Goal: Task Accomplishment & Management: Manage account settings

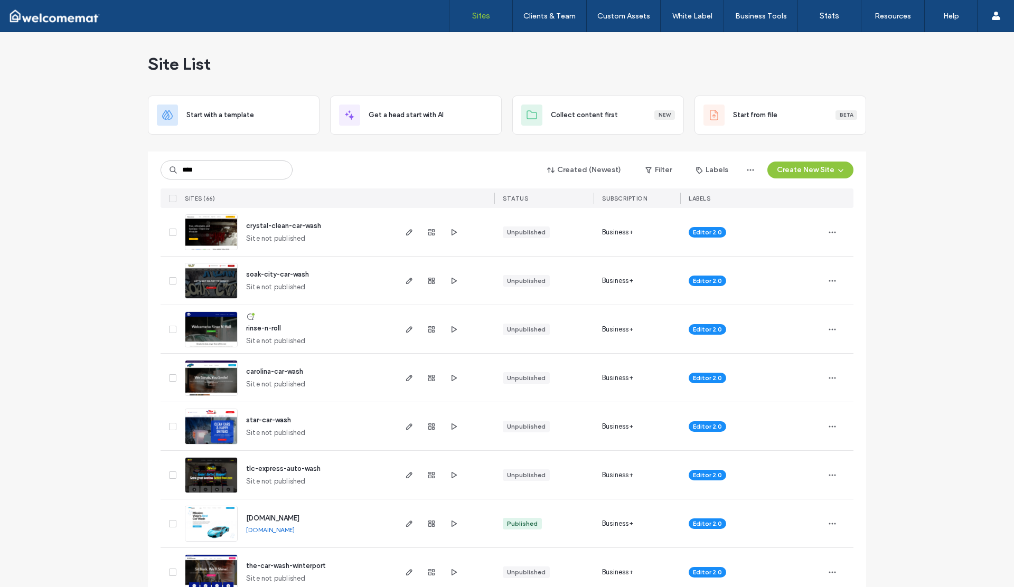
type input "****"
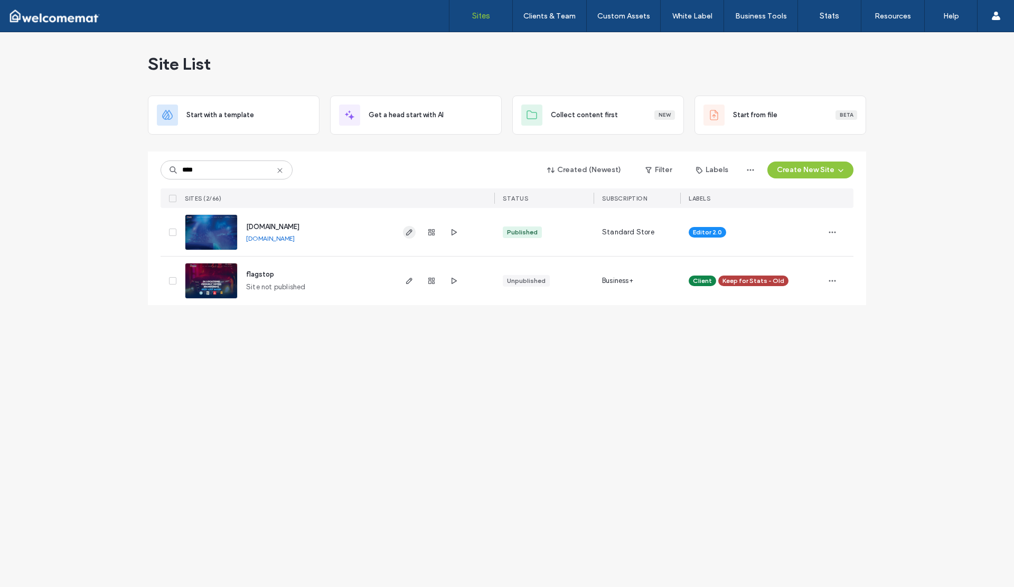
click at [407, 232] on icon "button" at bounding box center [409, 232] width 8 height 8
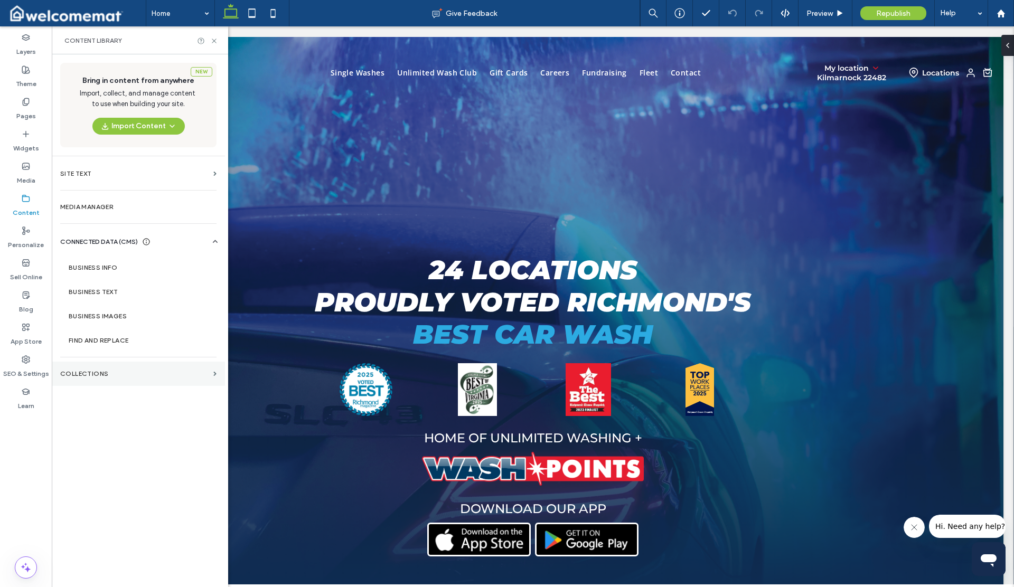
click at [109, 376] on label "Collections" at bounding box center [134, 373] width 149 height 7
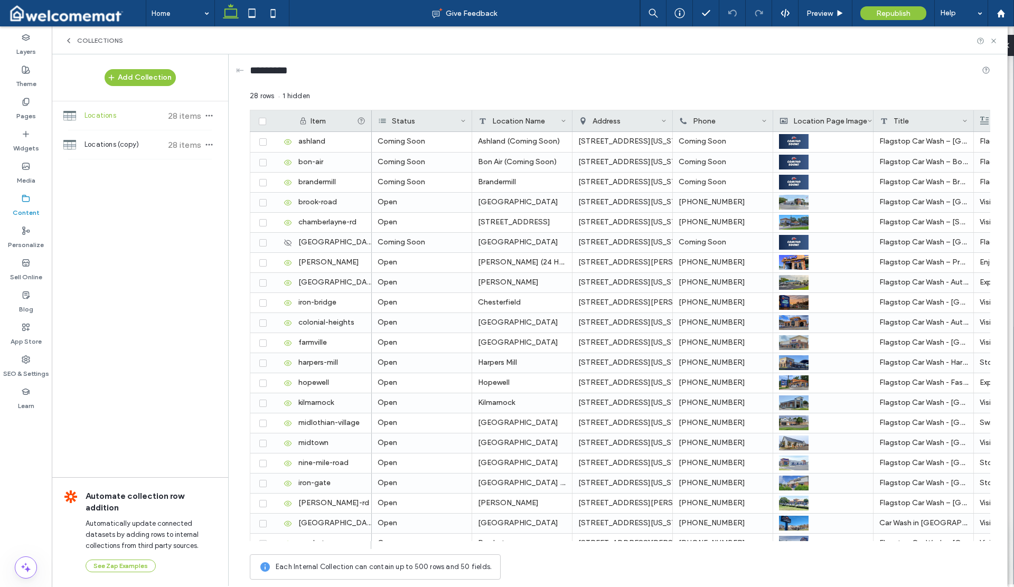
click at [97, 118] on span "Locations" at bounding box center [123, 115] width 79 height 11
click at [526, 183] on div "Brandermill" at bounding box center [522, 183] width 100 height 20
click at [533, 170] on textarea "**********" at bounding box center [530, 169] width 116 height 32
type textarea "**********"
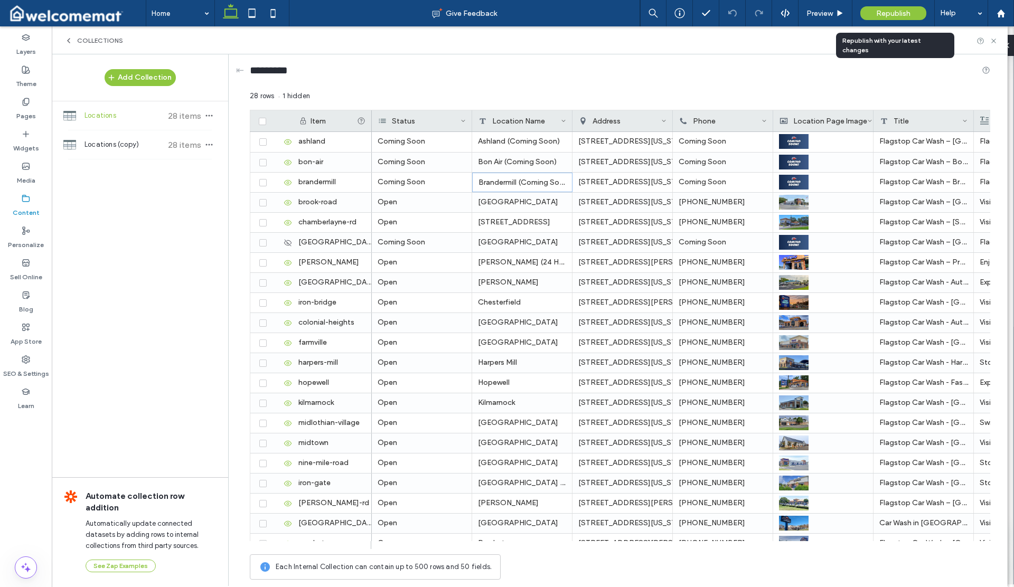
click at [883, 21] on div "Republish" at bounding box center [893, 13] width 66 height 26
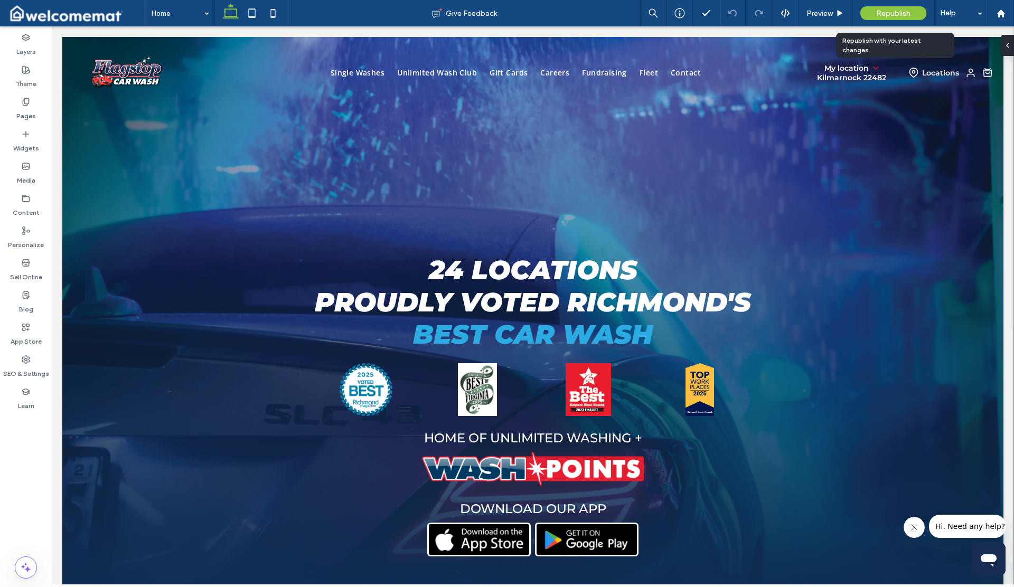
click at [884, 18] on div "Republish" at bounding box center [893, 13] width 66 height 14
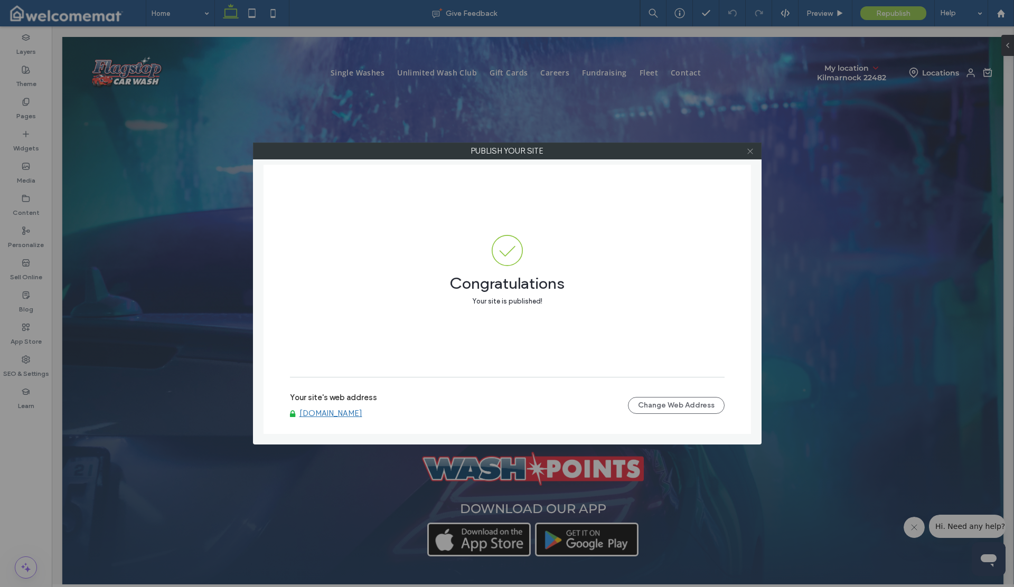
click at [750, 152] on icon at bounding box center [750, 151] width 8 height 8
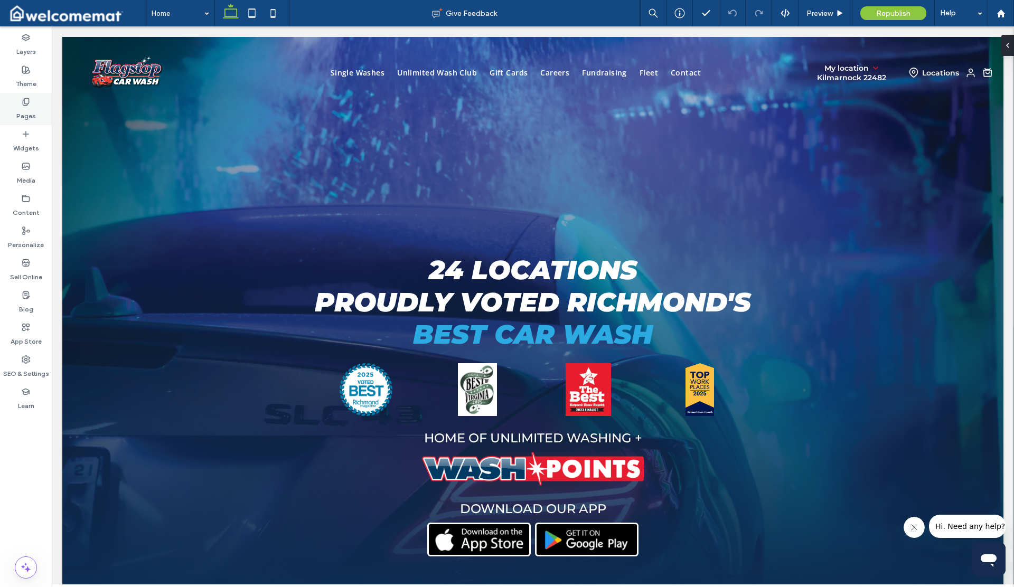
click at [26, 116] on label "Pages" at bounding box center [26, 113] width 20 height 15
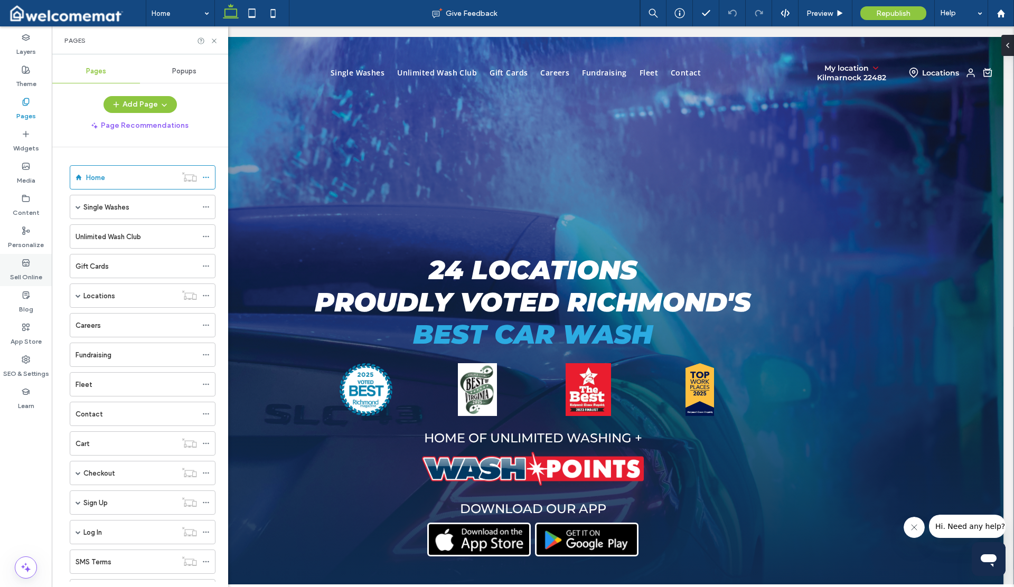
click at [28, 272] on label "Sell Online" at bounding box center [26, 274] width 32 height 15
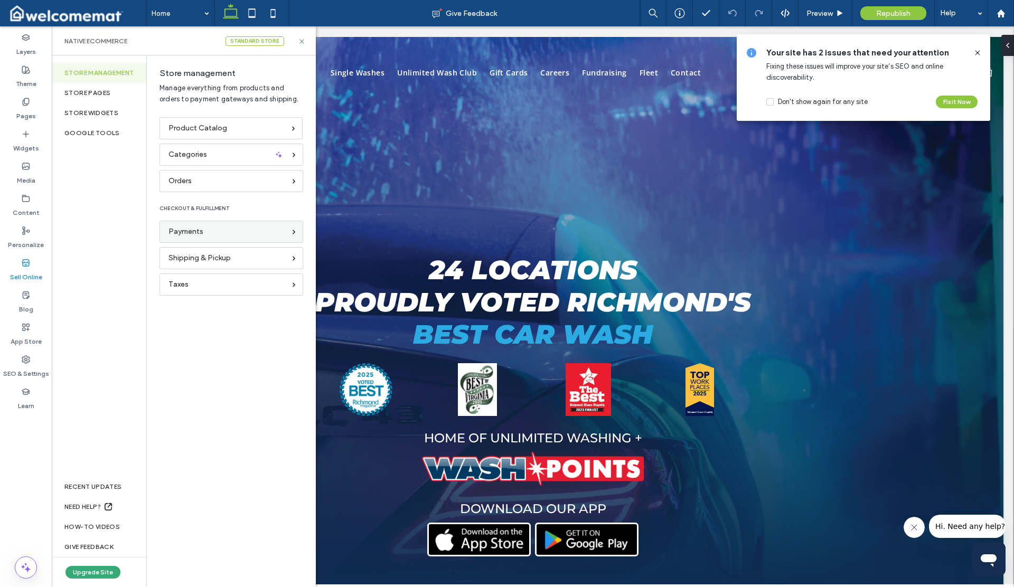
click at [183, 234] on span "Payments" at bounding box center [185, 232] width 35 height 12
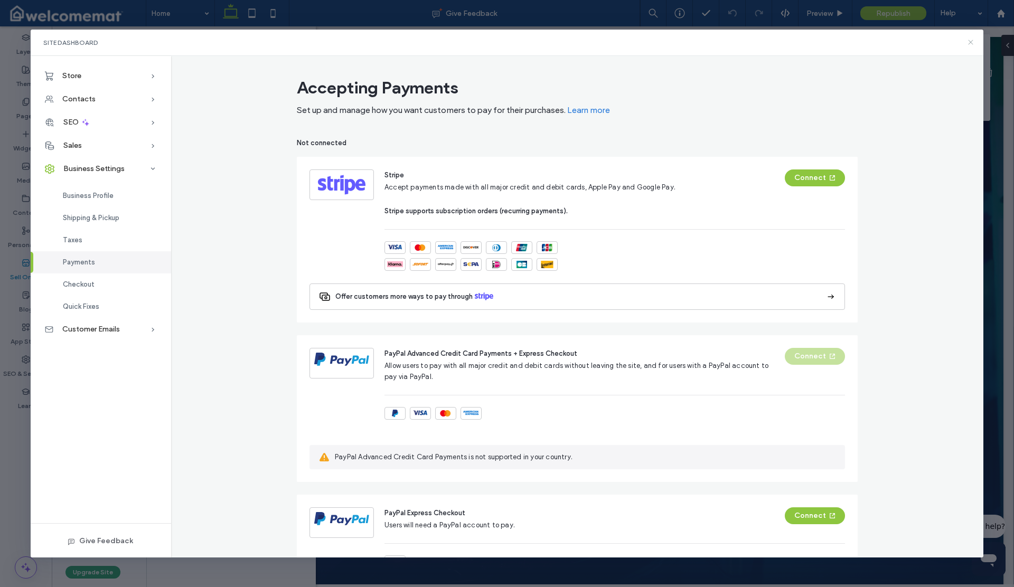
click at [971, 42] on icon at bounding box center [970, 42] width 8 height 8
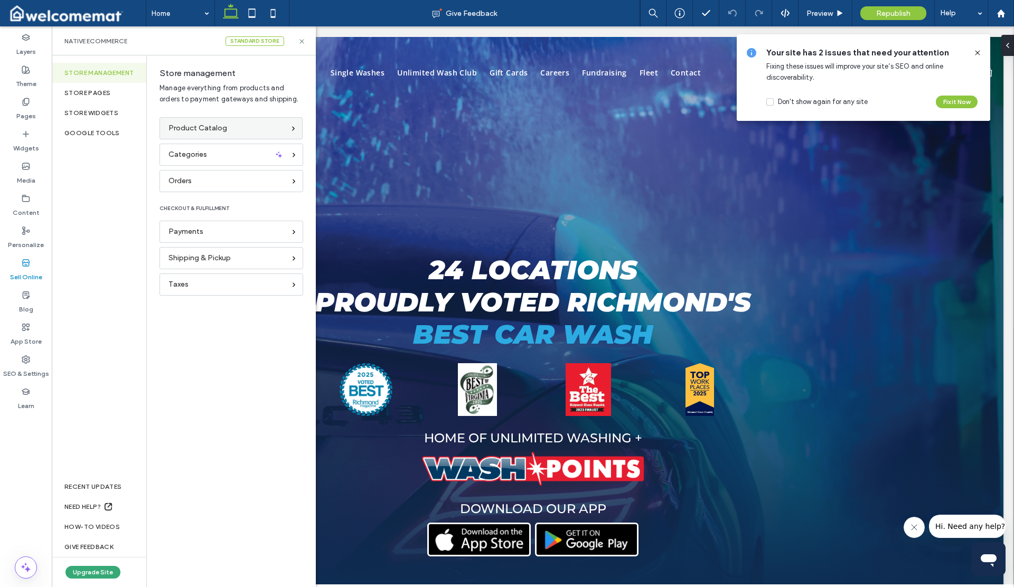
click at [195, 130] on span "Product Catalog" at bounding box center [197, 129] width 59 height 12
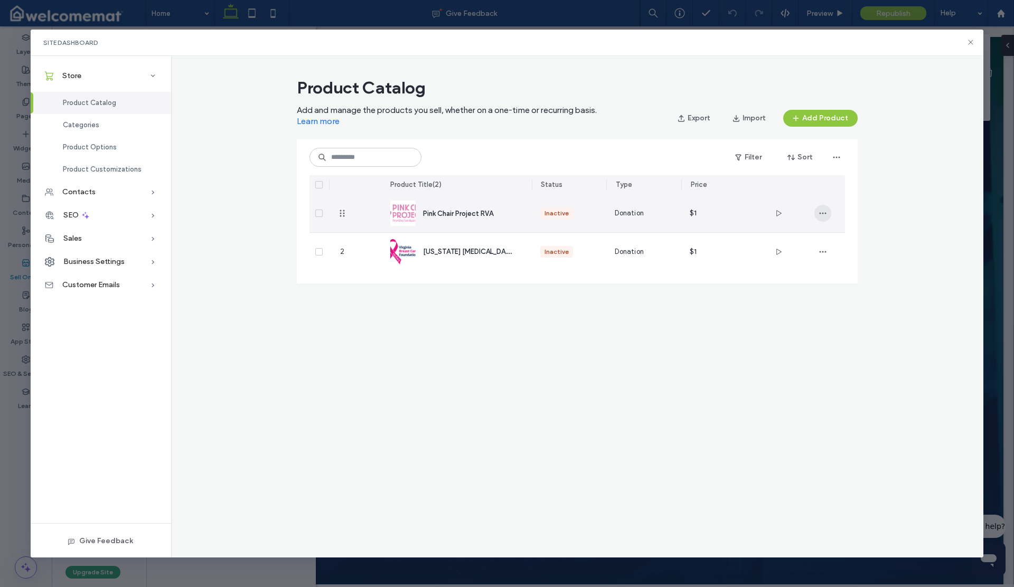
click at [822, 215] on icon "button" at bounding box center [822, 213] width 8 height 8
click at [842, 259] on span "Duplicate" at bounding box center [852, 261] width 32 height 11
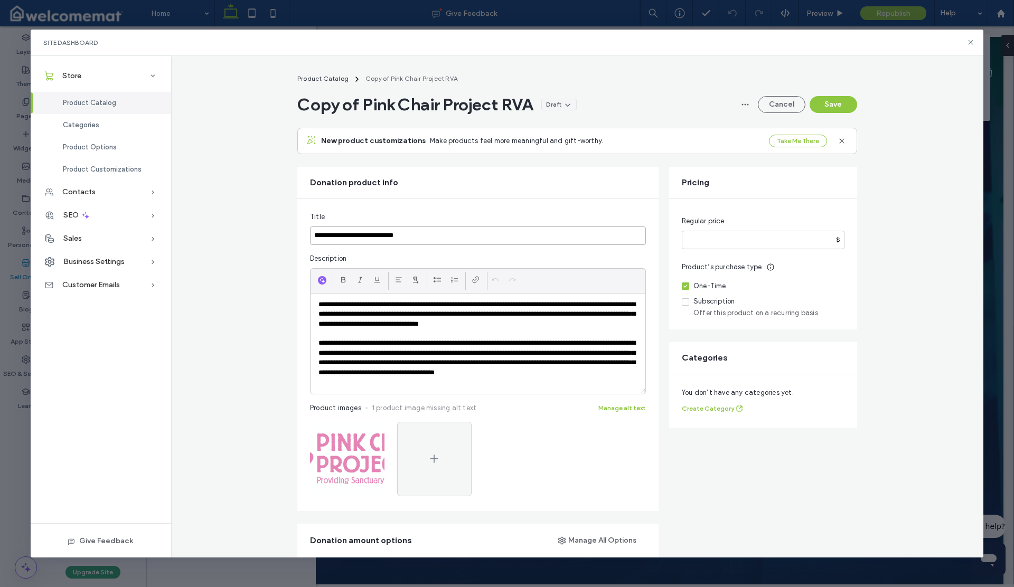
drag, startPoint x: 415, startPoint y: 234, endPoint x: 286, endPoint y: 232, distance: 128.9
paste input
type input "**********"
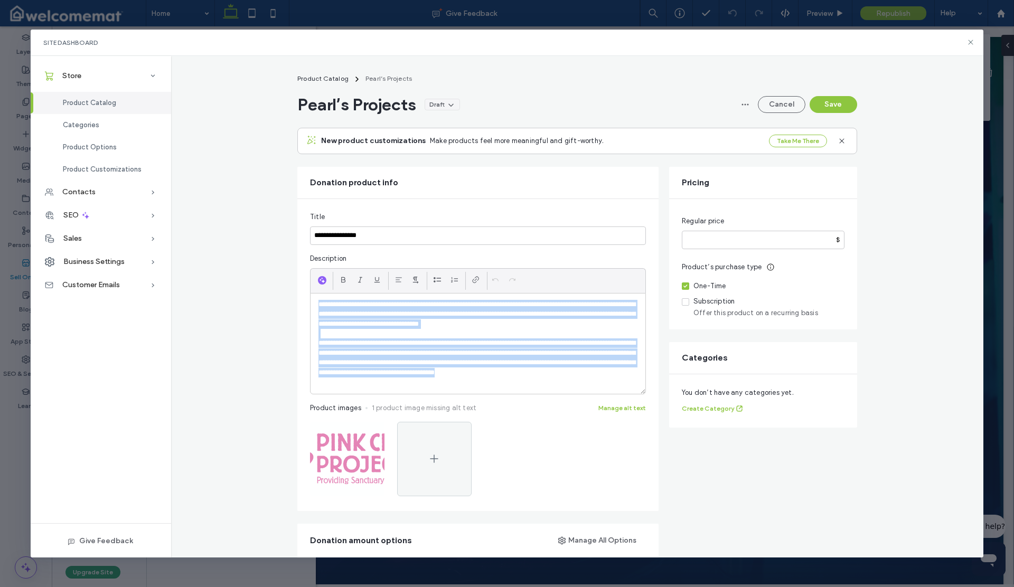
drag, startPoint x: 363, startPoint y: 370, endPoint x: 303, endPoint y: 299, distance: 93.2
click at [303, 299] on div "**********" at bounding box center [477, 355] width 361 height 312
paste div
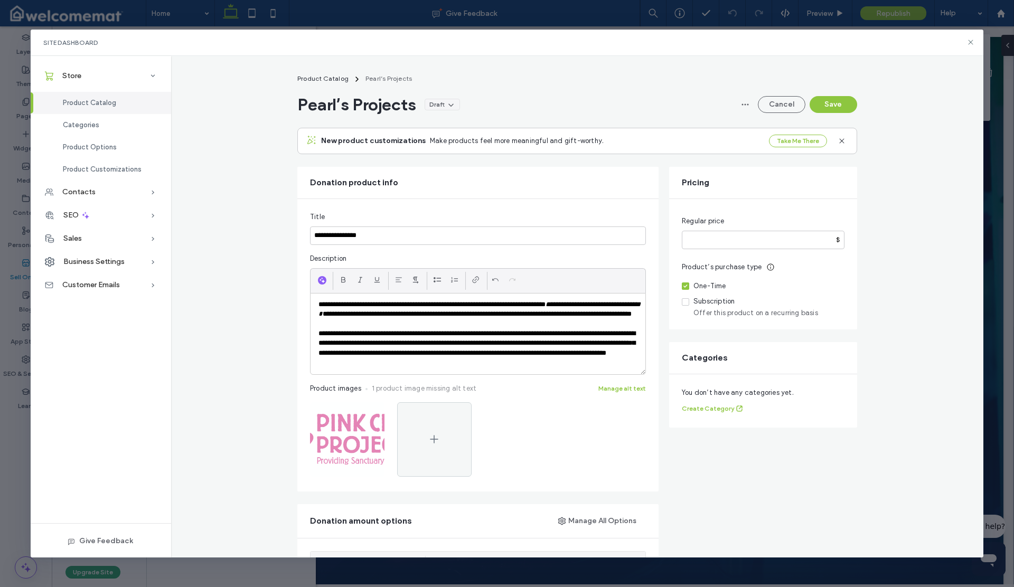
click at [488, 327] on p "**********" at bounding box center [477, 314] width 319 height 29
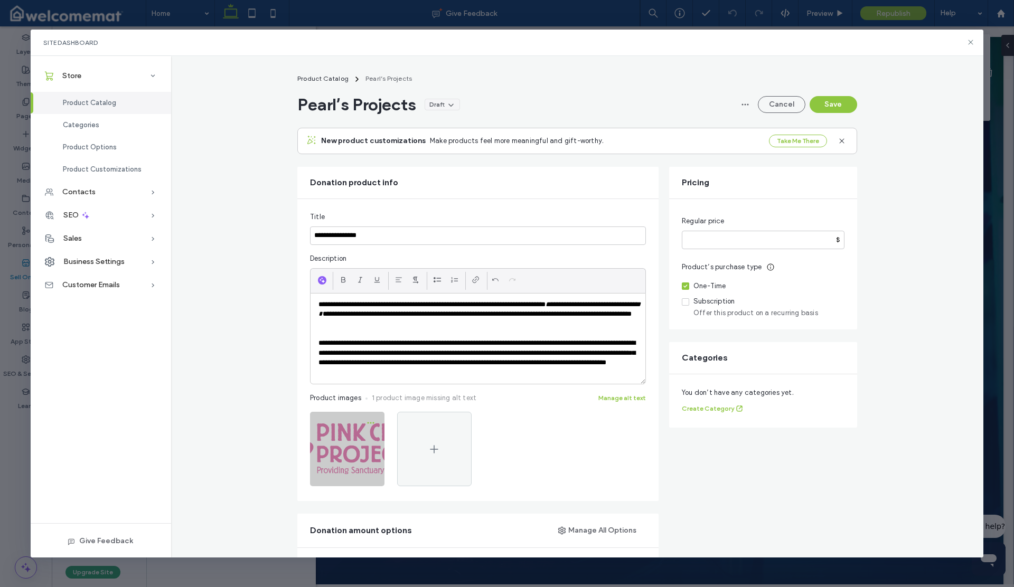
click at [368, 420] on icon "button" at bounding box center [370, 423] width 8 height 8
click at [343, 473] on span "Replace Image" at bounding box center [326, 470] width 49 height 11
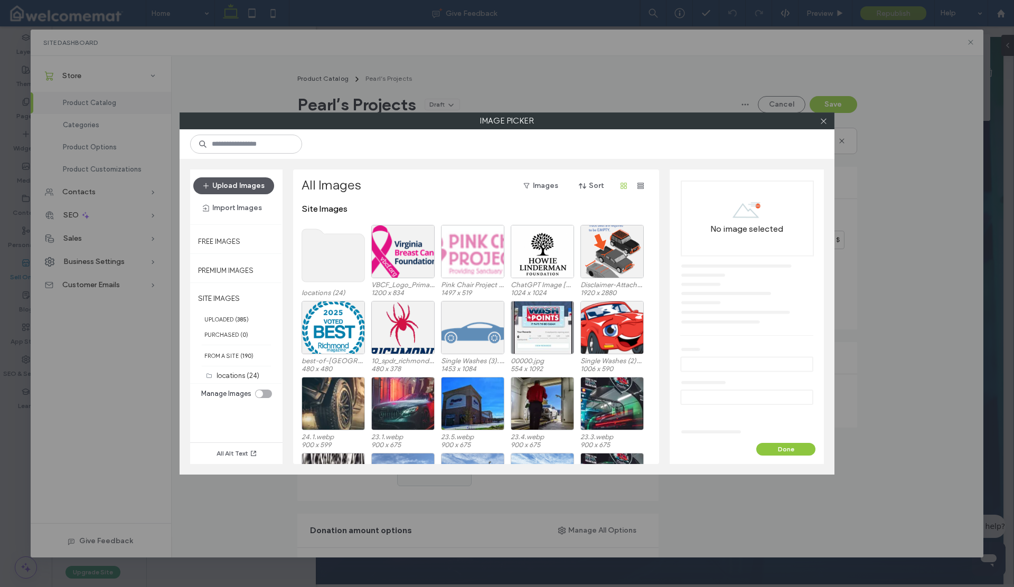
click at [240, 186] on button "Upload Images" at bounding box center [233, 185] width 81 height 17
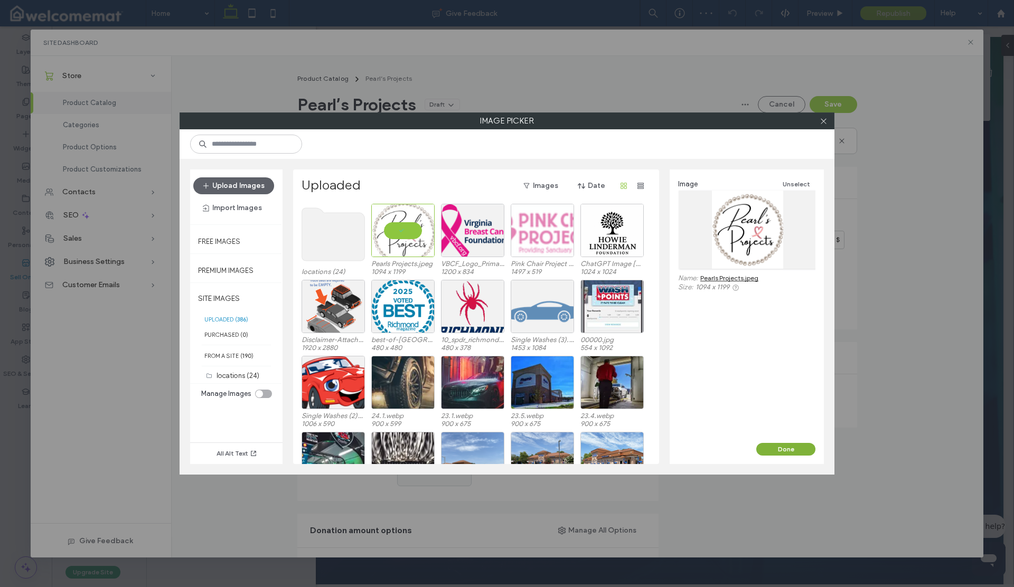
click at [773, 446] on button "Done" at bounding box center [785, 449] width 59 height 13
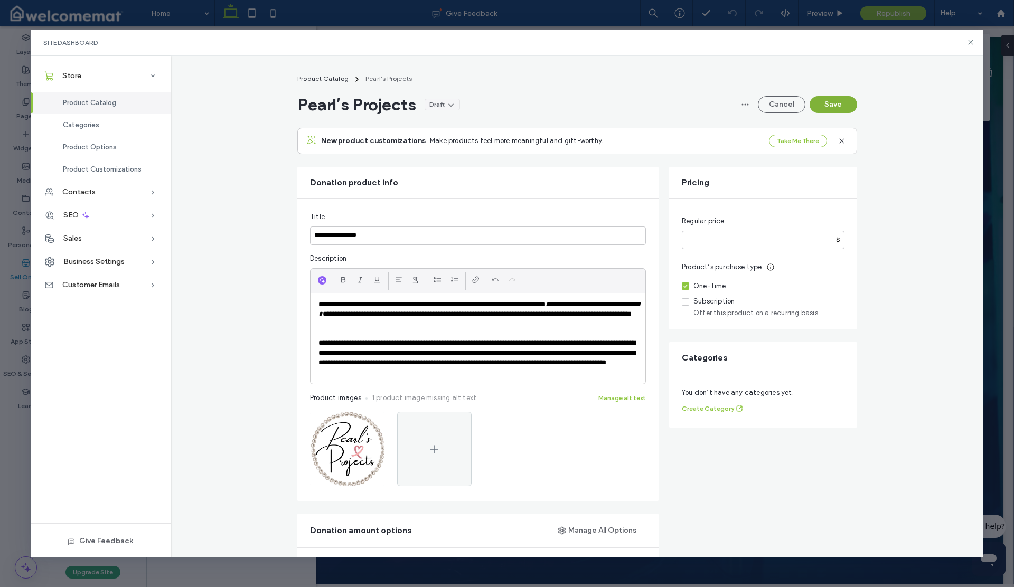
click at [824, 109] on button "Save" at bounding box center [833, 104] width 48 height 17
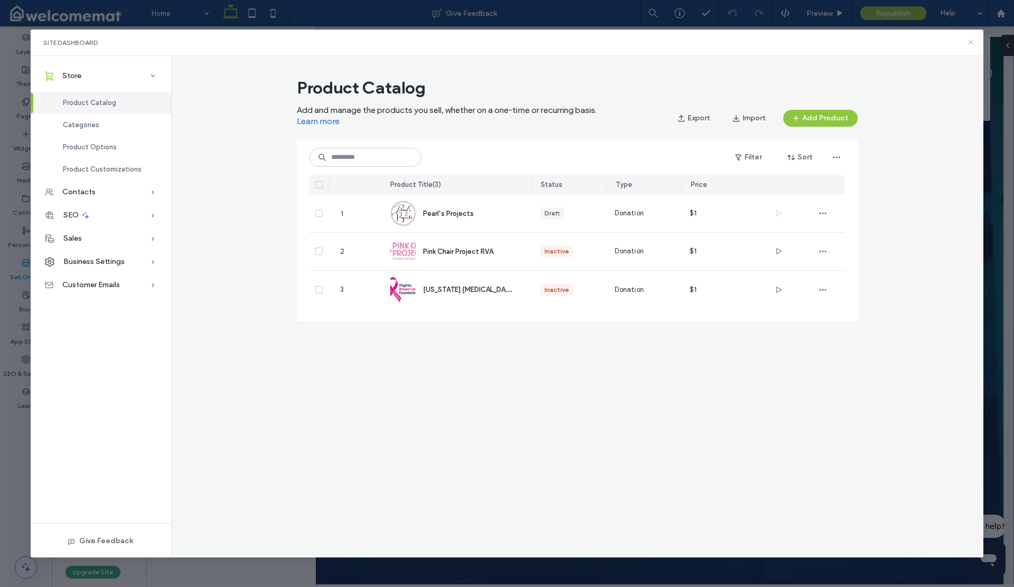
click at [971, 43] on icon at bounding box center [970, 42] width 8 height 8
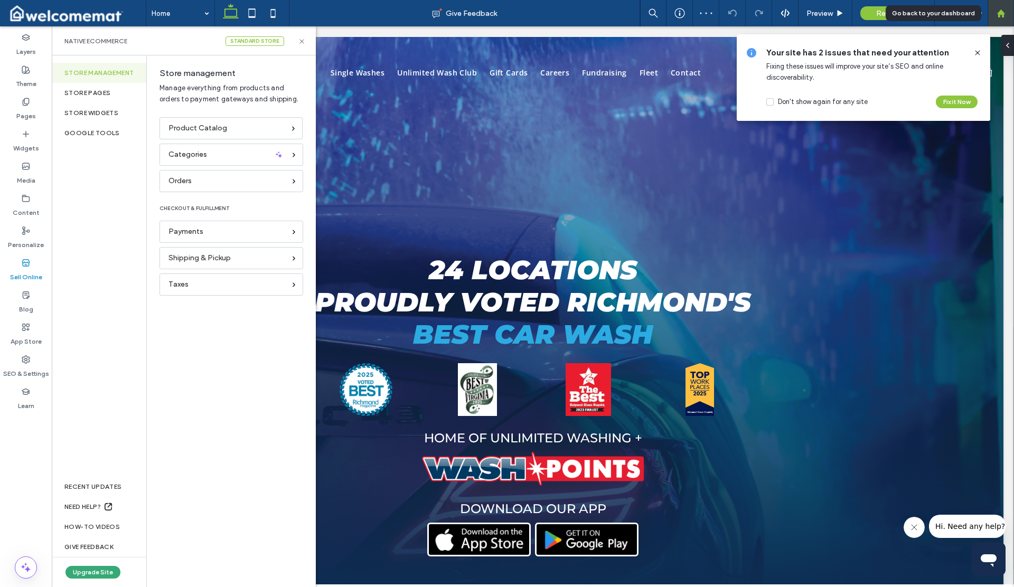
click at [999, 17] on use at bounding box center [1000, 13] width 8 height 8
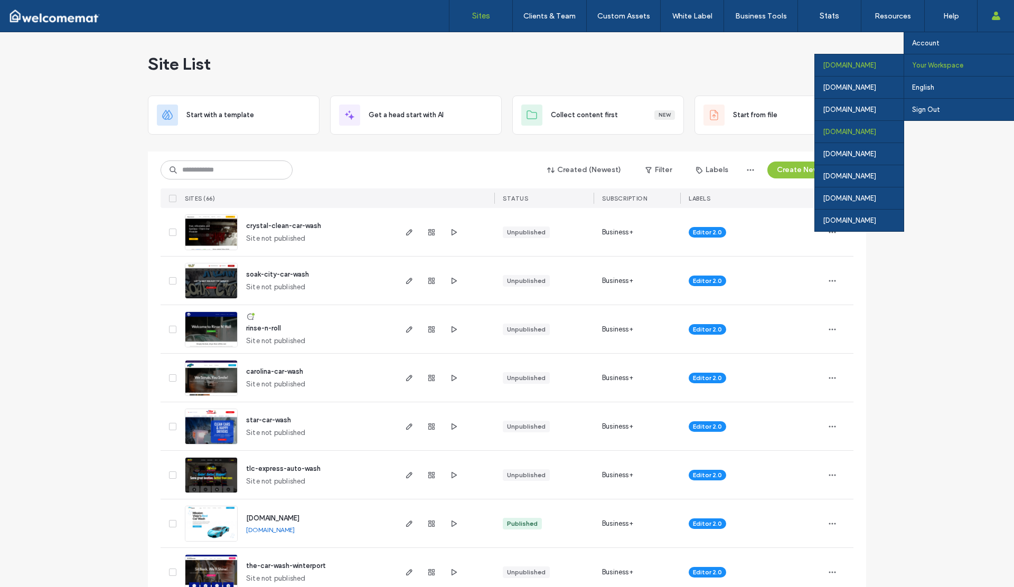
click at [825, 129] on div "[DOMAIN_NAME]" at bounding box center [859, 131] width 89 height 22
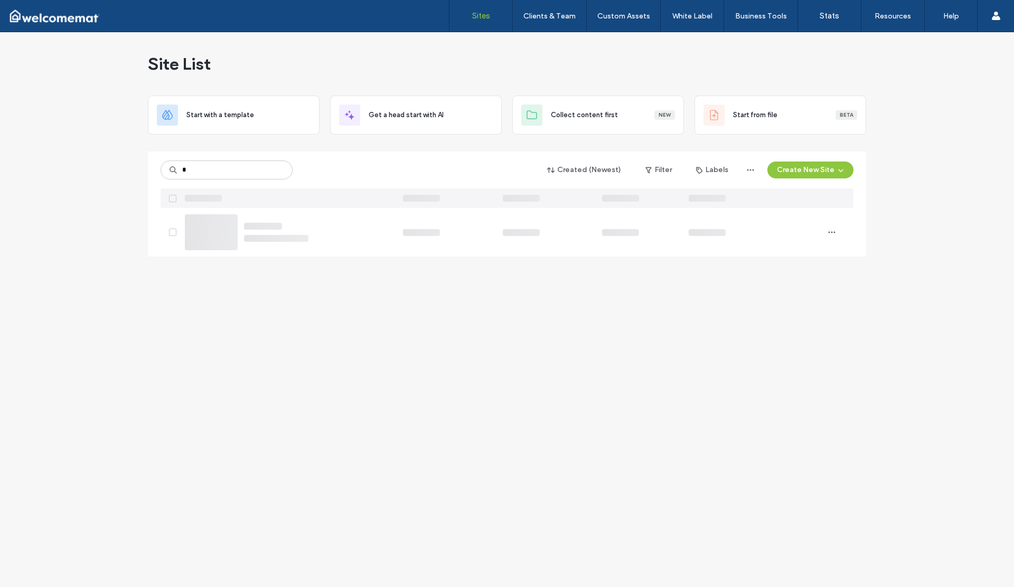
type input "*"
drag, startPoint x: 176, startPoint y: 174, endPoint x: 164, endPoint y: 169, distance: 13.7
click at [164, 169] on input "******" at bounding box center [227, 170] width 132 height 19
type input "***"
click at [432, 234] on icon "button" at bounding box center [431, 232] width 8 height 8
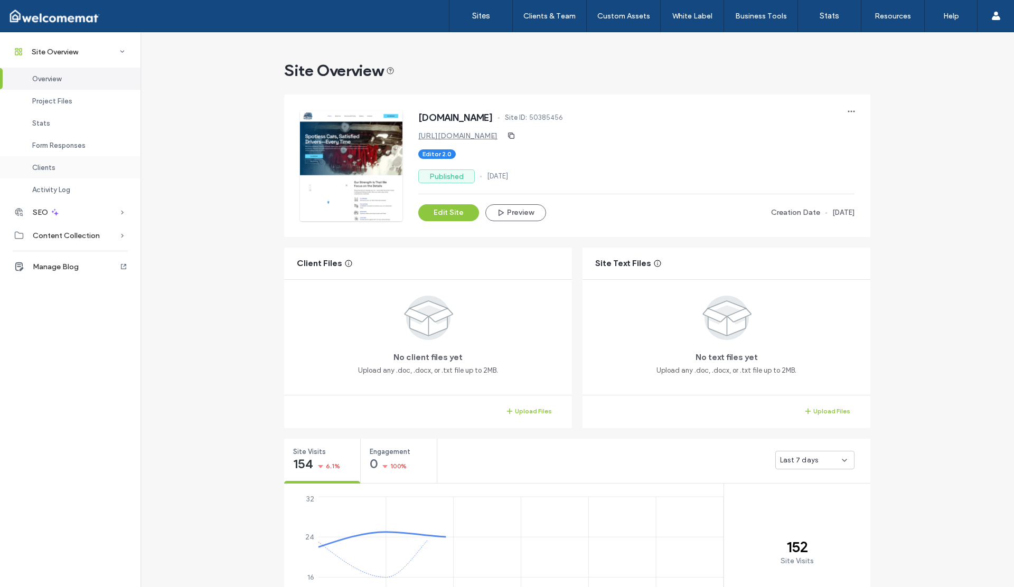
click at [43, 165] on span "Clients" at bounding box center [43, 168] width 23 height 8
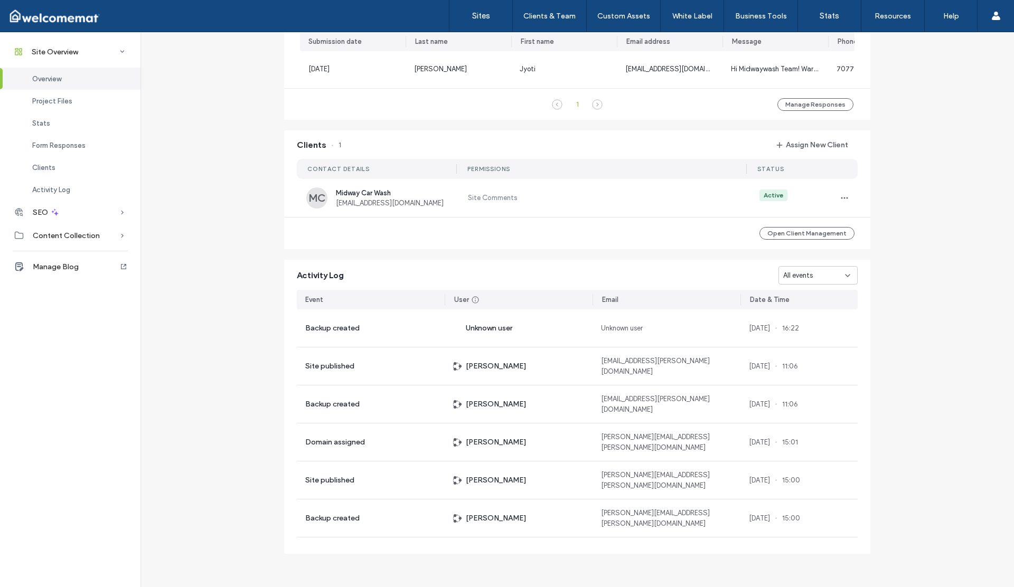
scroll to position [804, 0]
click at [836, 196] on span "button" at bounding box center [844, 198] width 17 height 17
click at [871, 228] on span "Edit Permissions" at bounding box center [879, 225] width 50 height 11
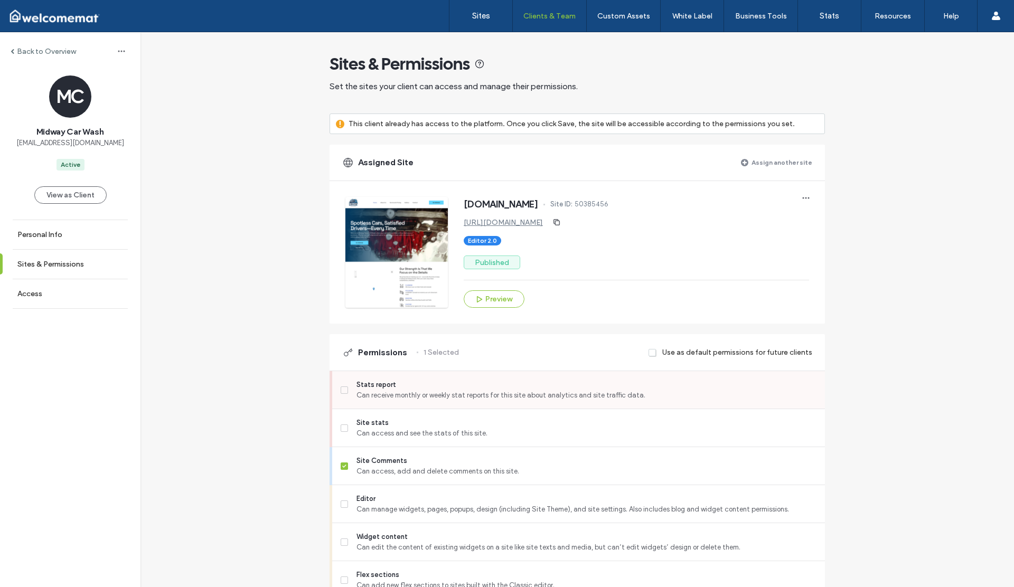
scroll to position [148, 0]
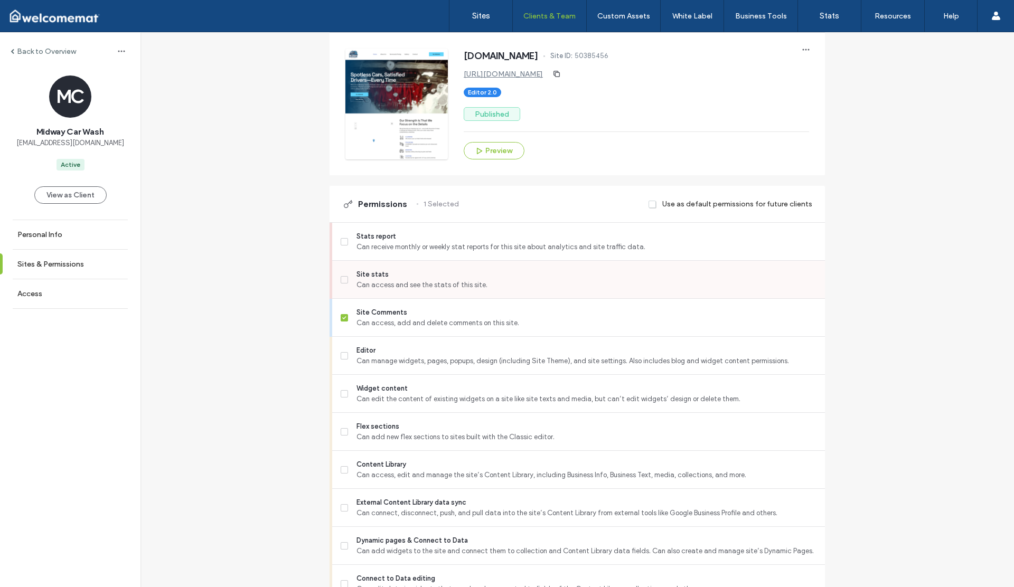
click at [343, 279] on span at bounding box center [344, 279] width 7 height 7
click at [342, 317] on icon at bounding box center [344, 317] width 4 height 3
click at [343, 351] on label "Editor Can manage widgets, pages, popups, design (including Site Theme), and si…" at bounding box center [579, 355] width 476 height 21
click at [345, 431] on label "Flex sections Can add new flex sections to sites built with the Classic editor." at bounding box center [579, 431] width 476 height 21
click at [344, 481] on div "Content Library Can access, edit and manage the site’s Content Library, includi…" at bounding box center [583, 469] width 484 height 37
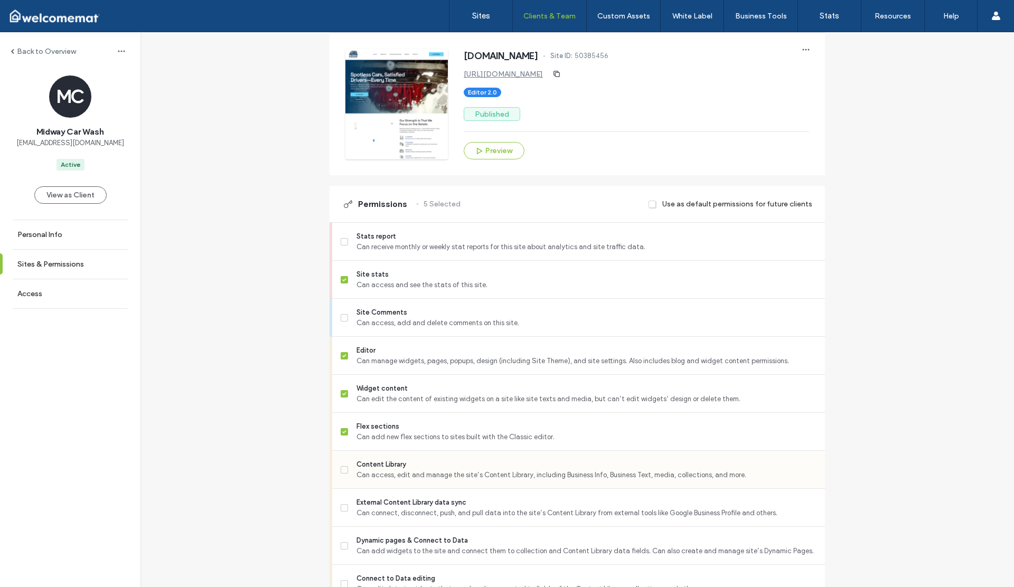
click at [342, 470] on icon at bounding box center [344, 469] width 4 height 3
click at [344, 507] on label "External Content Library data sync Can connect, disconnect, push, and pull data…" at bounding box center [579, 507] width 476 height 21
click at [342, 545] on icon at bounding box center [344, 545] width 4 height 3
click at [342, 356] on icon at bounding box center [344, 355] width 4 height 3
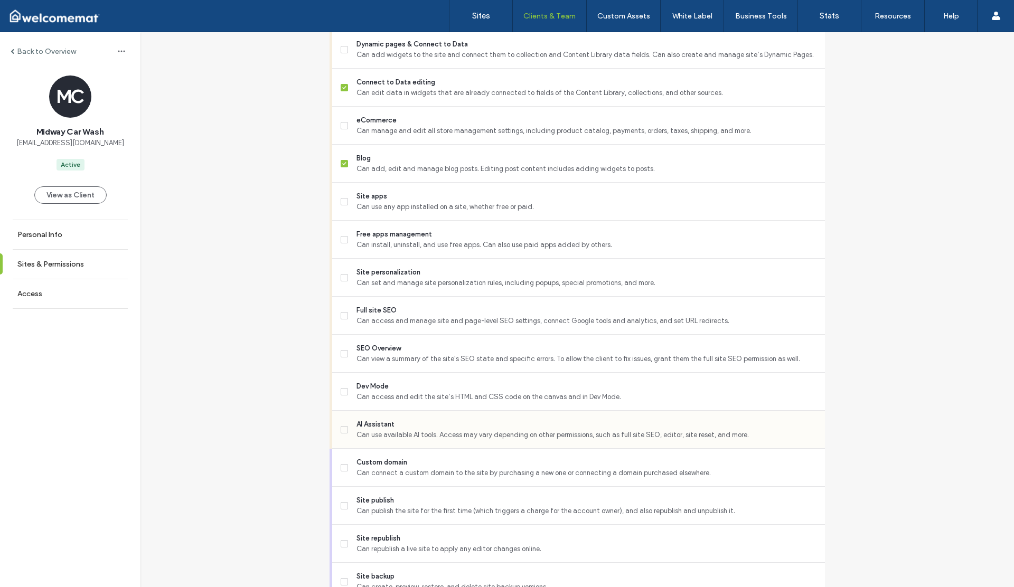
scroll to position [653, 0]
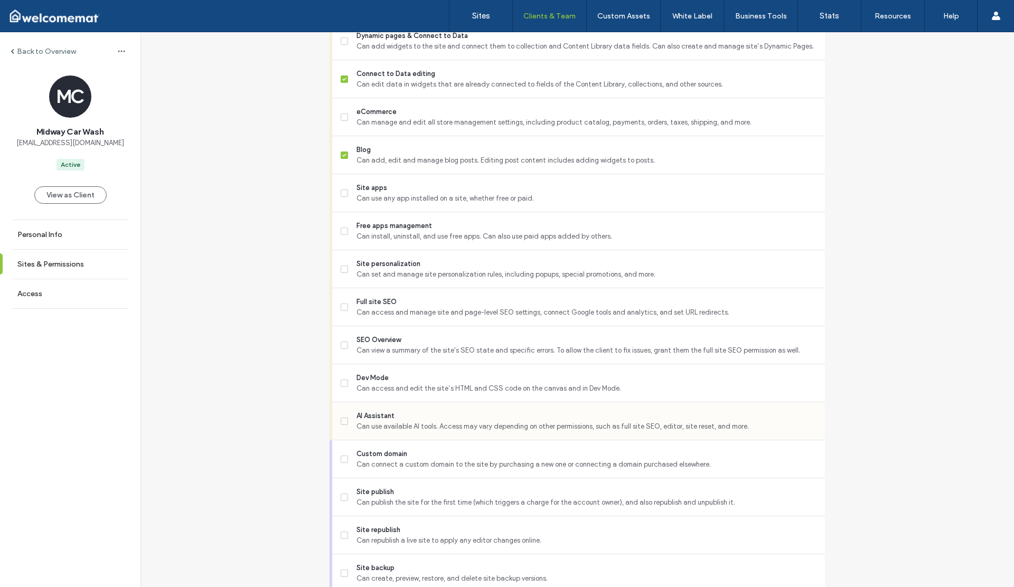
click at [342, 422] on icon at bounding box center [344, 421] width 4 height 3
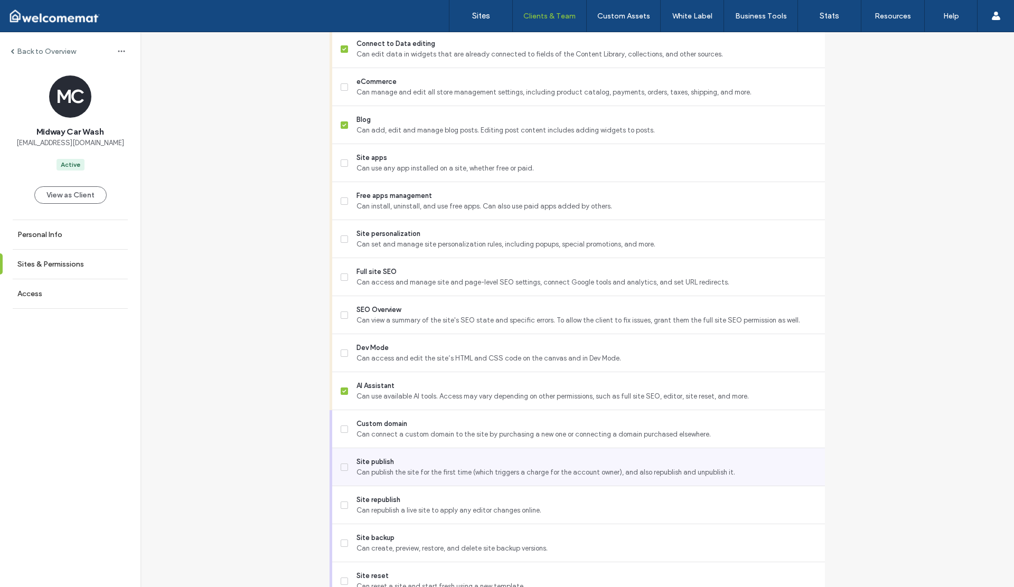
click at [342, 467] on icon at bounding box center [344, 467] width 4 height 3
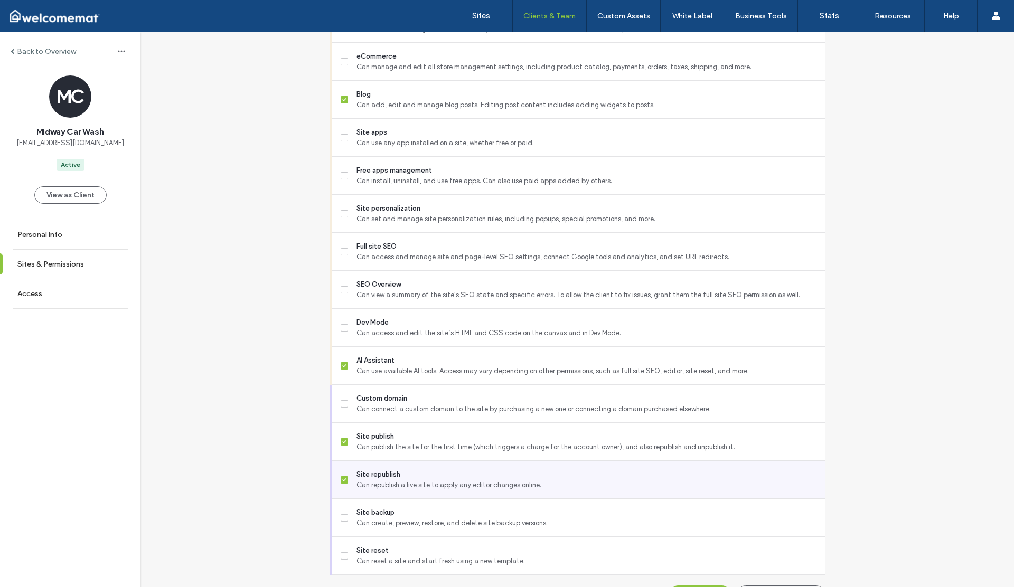
scroll to position [735, 0]
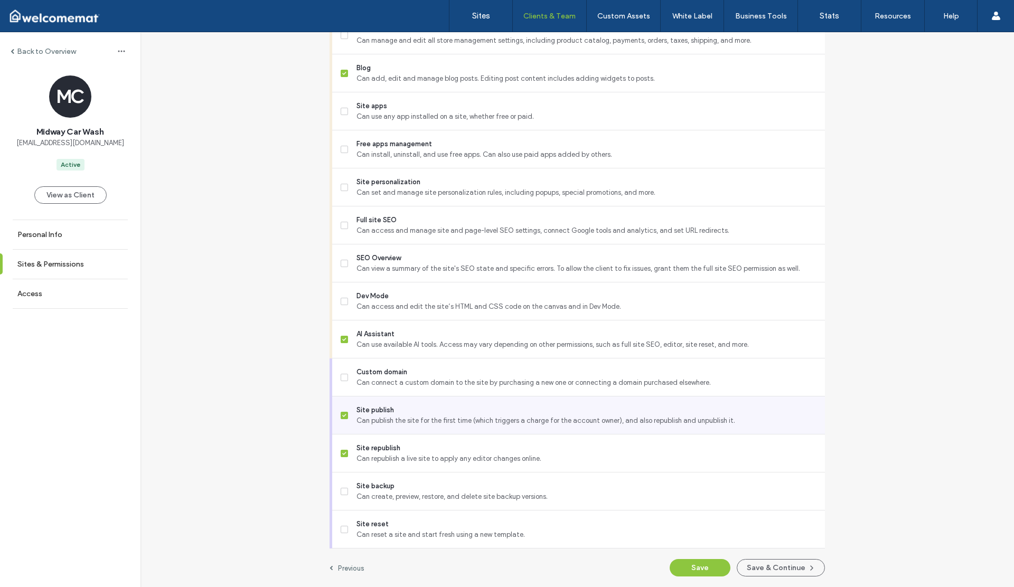
click at [342, 415] on icon at bounding box center [344, 415] width 4 height 3
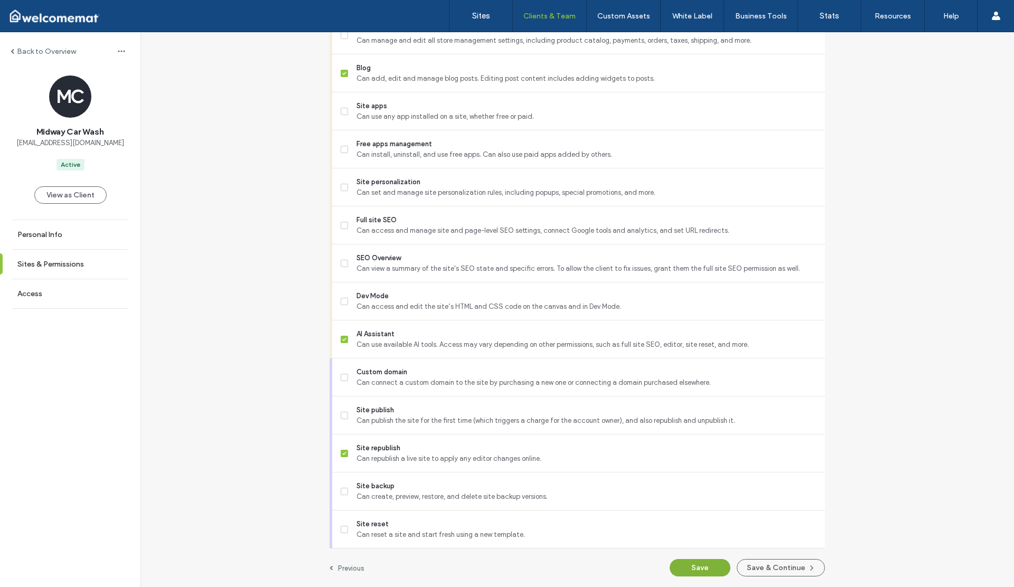
click at [701, 568] on button "Save" at bounding box center [700, 567] width 61 height 17
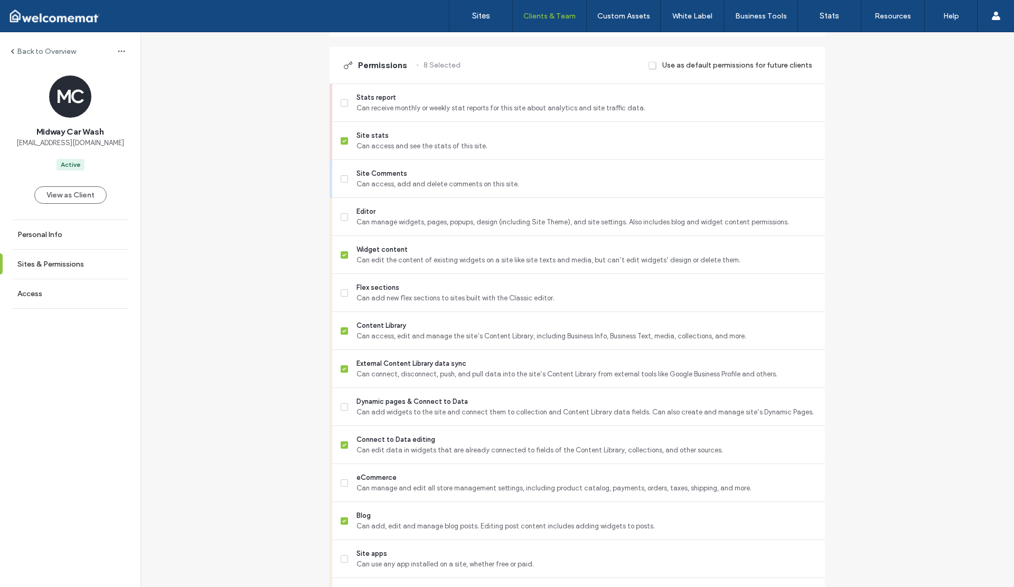
scroll to position [285, 0]
click at [483, 16] on label "Sites" at bounding box center [481, 16] width 18 height 10
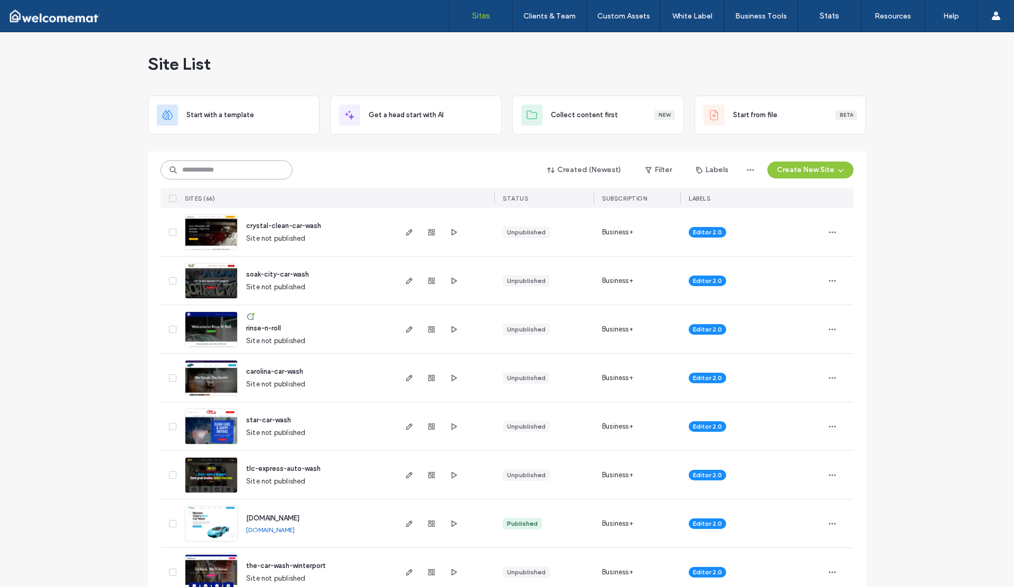
click at [224, 170] on input at bounding box center [227, 170] width 132 height 19
type input "****"
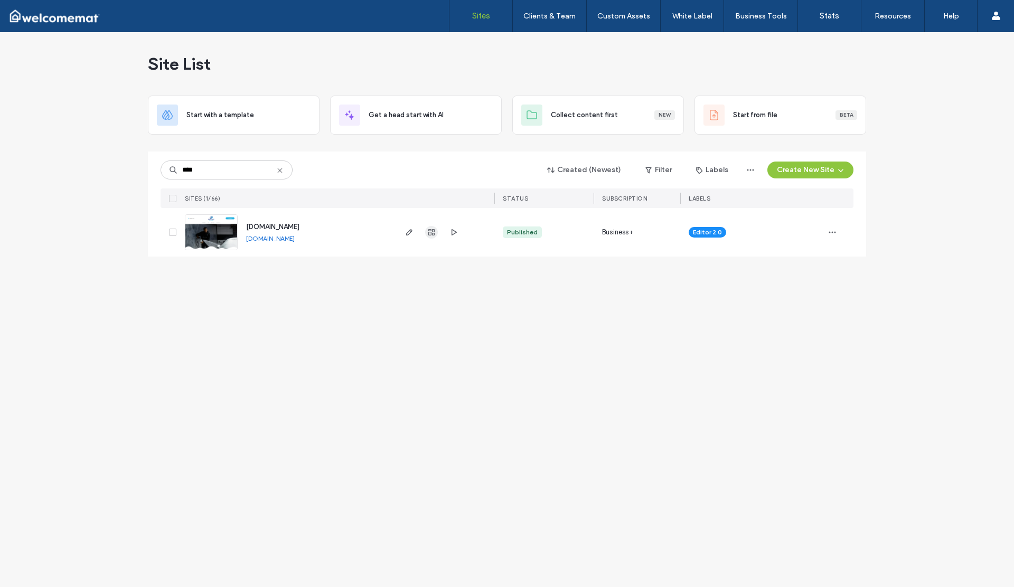
click at [429, 233] on icon "button" at bounding box center [431, 232] width 8 height 8
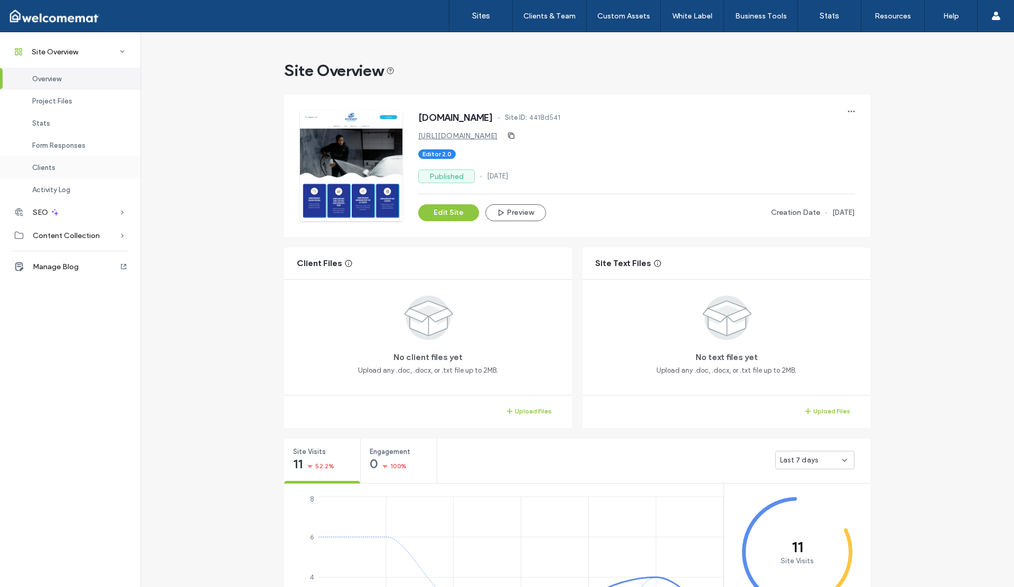
click at [56, 164] on div "Clients" at bounding box center [70, 167] width 140 height 22
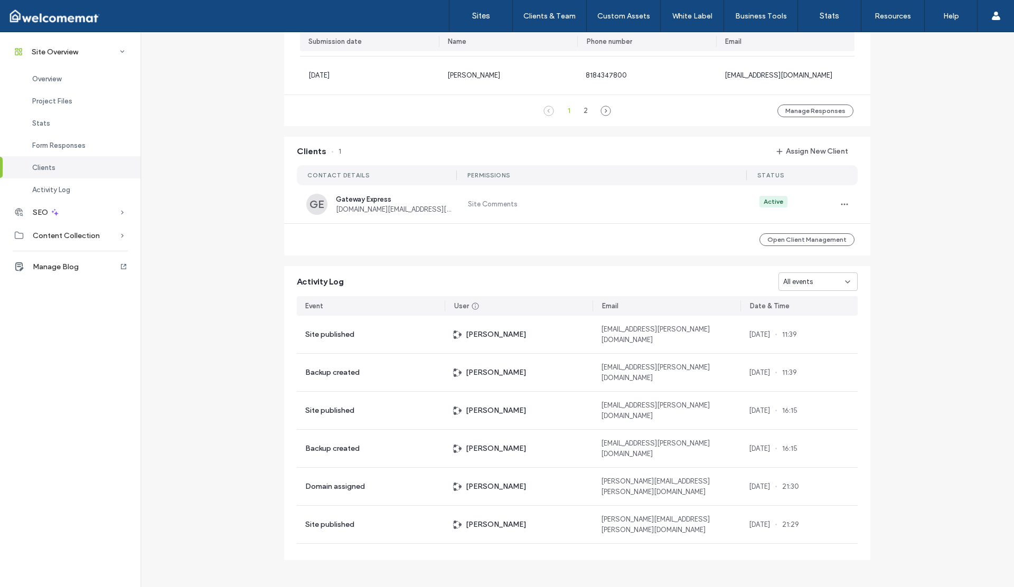
scroll to position [874, 0]
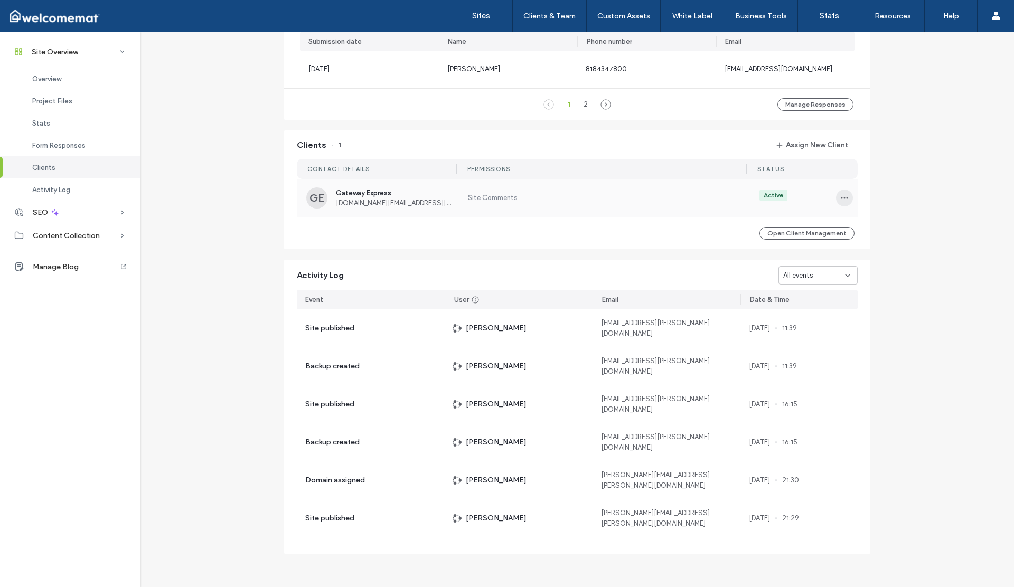
click at [840, 194] on icon "button" at bounding box center [844, 198] width 8 height 8
click at [859, 227] on span "Edit Permissions" at bounding box center [879, 225] width 50 height 11
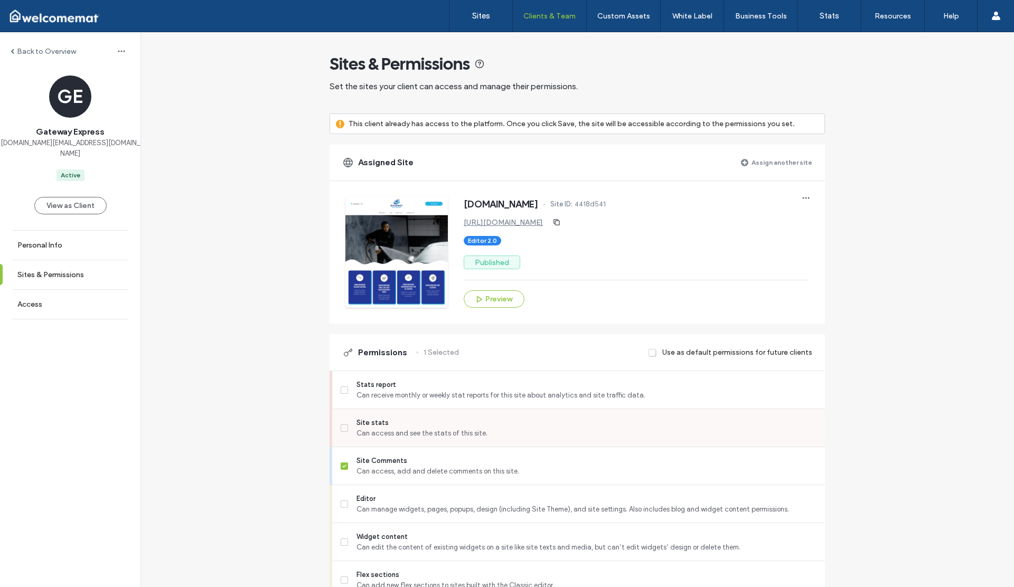
click at [342, 426] on span at bounding box center [344, 428] width 7 height 7
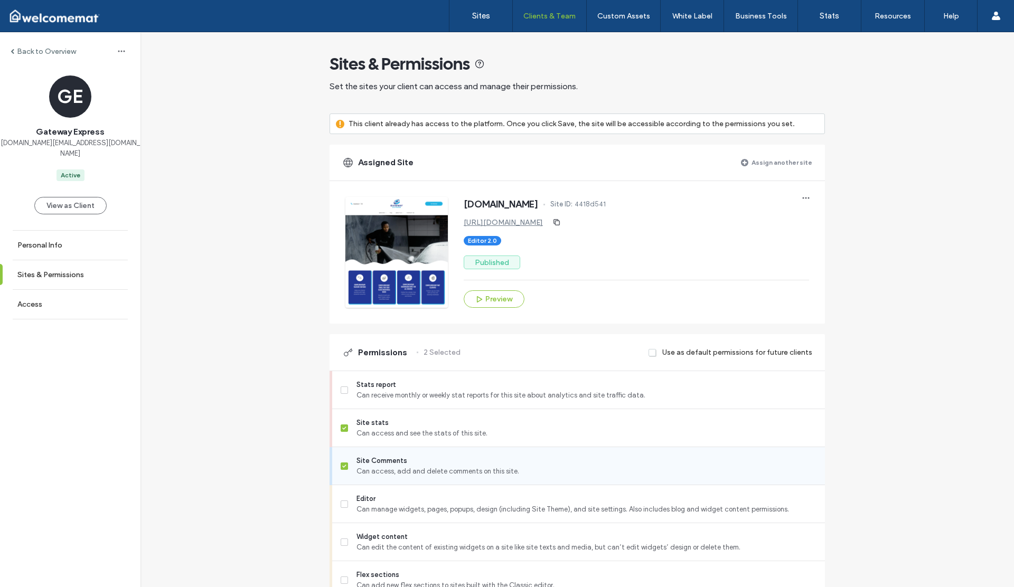
click at [342, 463] on span at bounding box center [344, 466] width 7 height 7
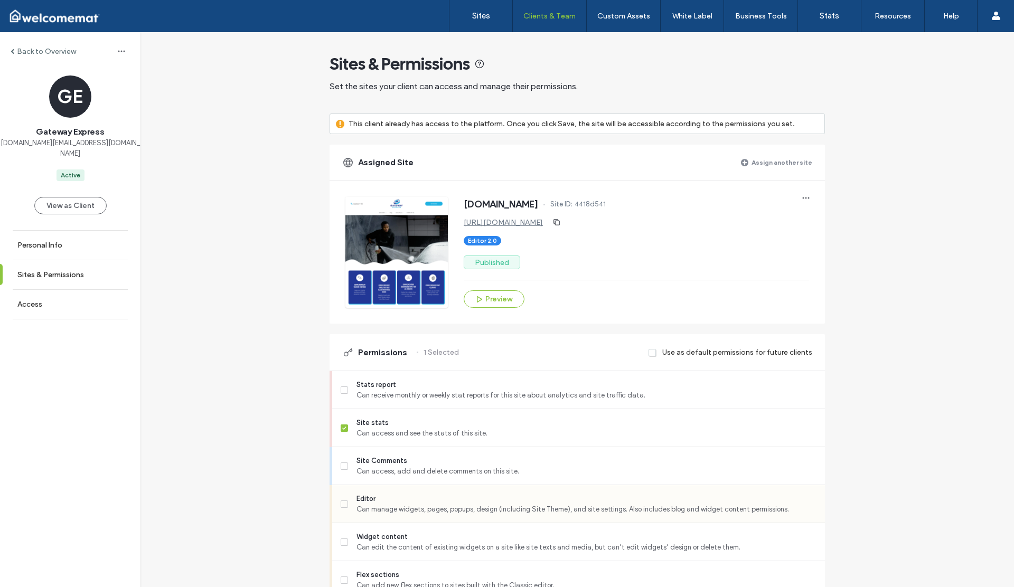
click at [342, 506] on span at bounding box center [344, 504] width 7 height 7
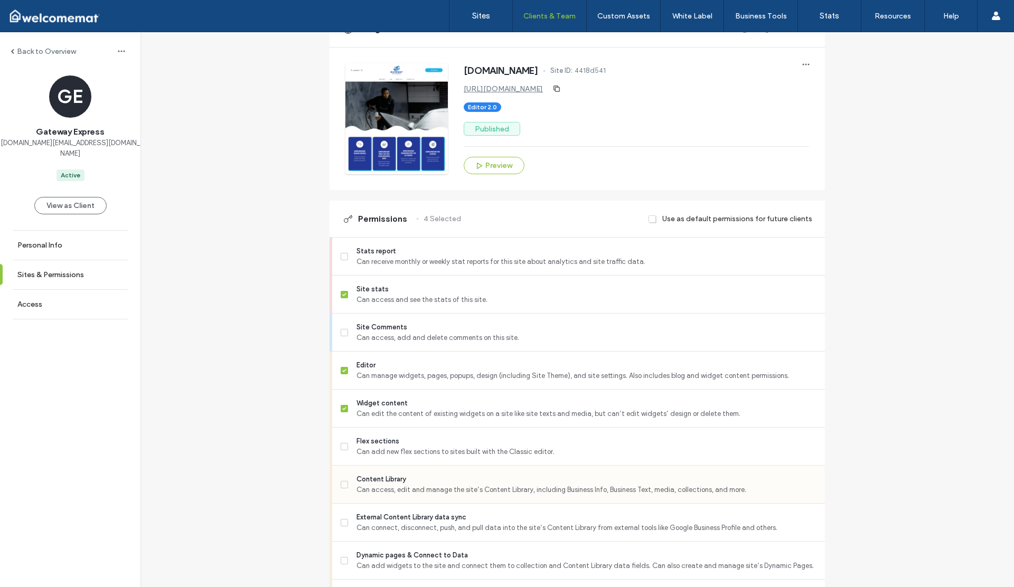
scroll to position [136, 0]
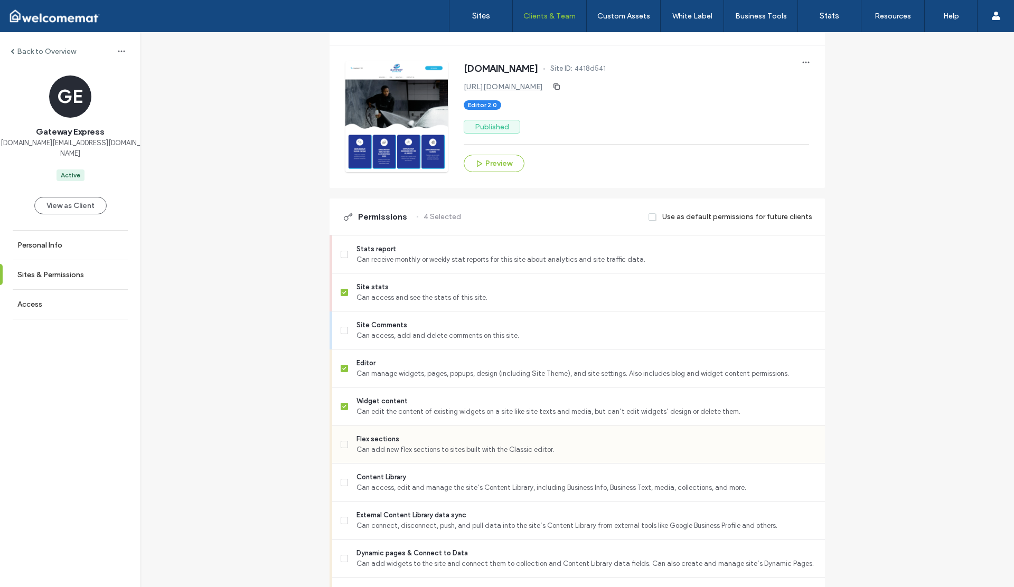
click at [342, 448] on label "Flex sections Can add new flex sections to sites built with the Classic editor." at bounding box center [579, 444] width 476 height 21
click at [342, 486] on label "Content Library Can access, edit and manage the site’s Content Library, includi…" at bounding box center [579, 482] width 476 height 21
click at [342, 519] on icon at bounding box center [344, 520] width 4 height 3
drag, startPoint x: 343, startPoint y: 554, endPoint x: 340, endPoint y: 536, distance: 18.3
click at [343, 554] on label "Dynamic pages & Connect to Data Can add widgets to the site and connect them to…" at bounding box center [579, 558] width 476 height 21
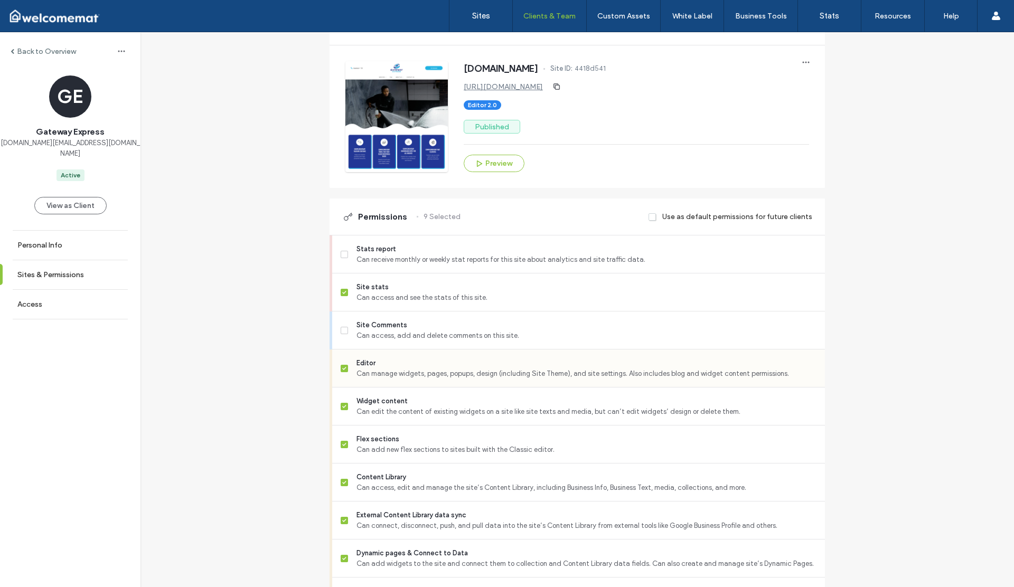
click at [341, 371] on span at bounding box center [344, 368] width 7 height 7
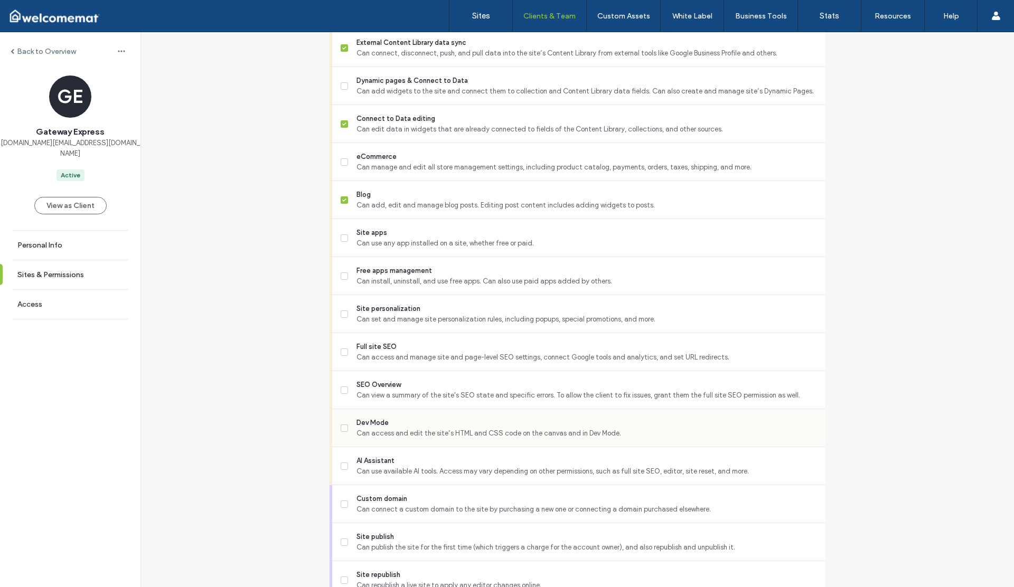
scroll to position [729, 0]
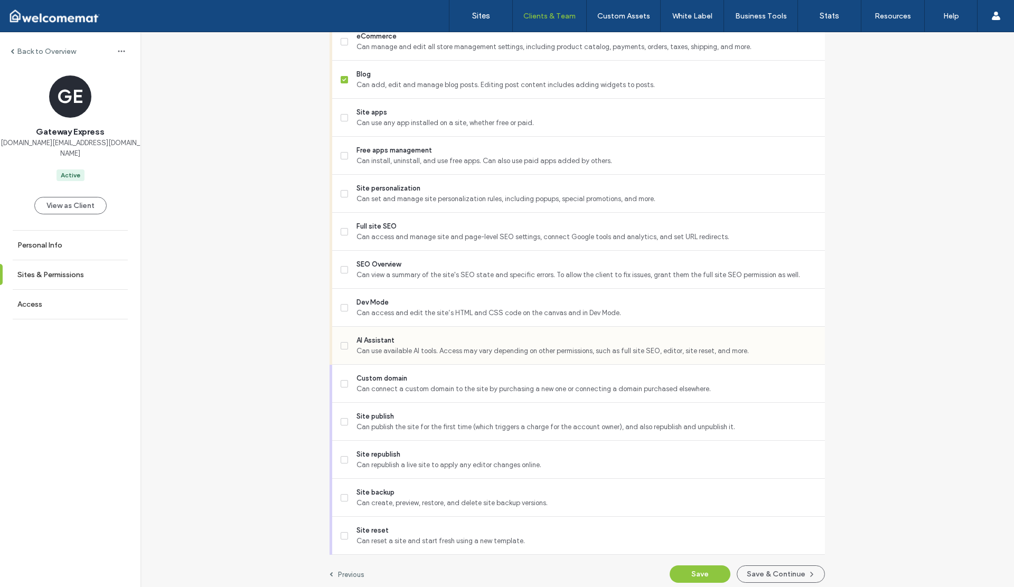
click at [341, 347] on span at bounding box center [344, 345] width 7 height 7
click at [341, 461] on span at bounding box center [344, 459] width 7 height 7
click at [701, 579] on button "Save" at bounding box center [700, 574] width 61 height 17
click at [484, 19] on label "Sites" at bounding box center [481, 16] width 18 height 10
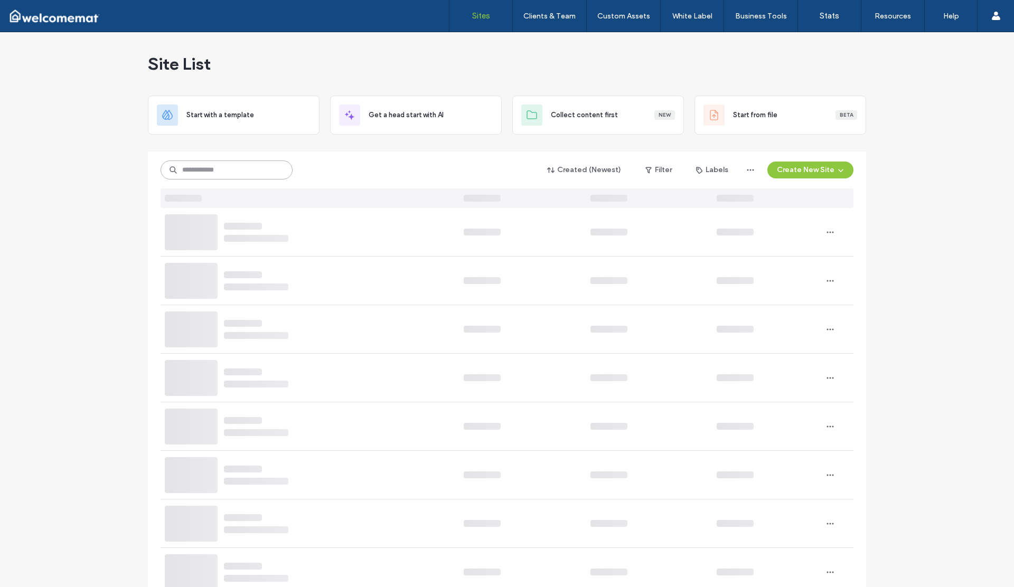
click at [241, 164] on input at bounding box center [227, 170] width 132 height 19
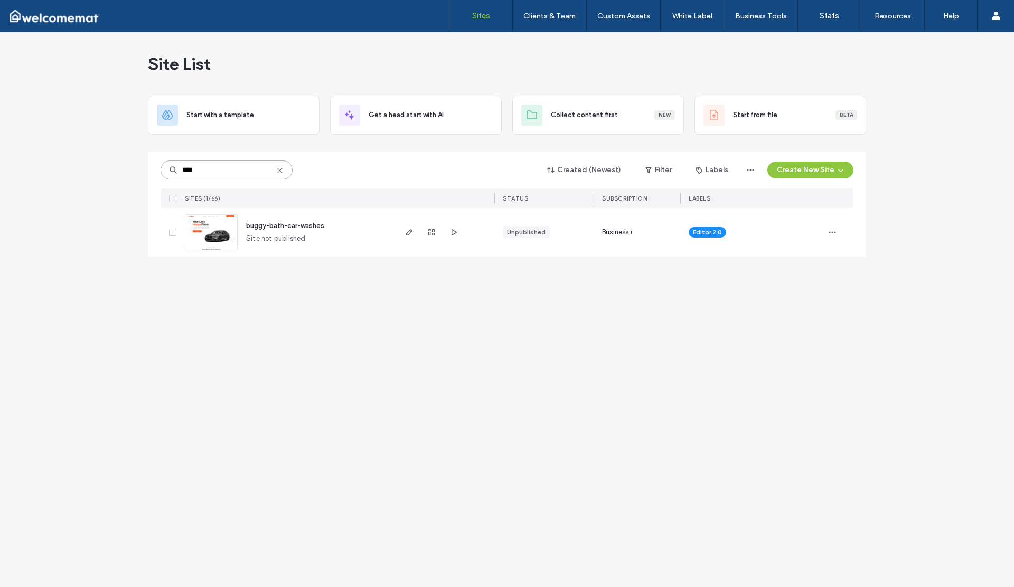
click at [202, 175] on input "****" at bounding box center [227, 170] width 132 height 19
drag, startPoint x: 157, startPoint y: 174, endPoint x: 145, endPoint y: 172, distance: 12.3
click at [145, 172] on div "Site List Start with a template Get a head start with AI Collect content first …" at bounding box center [507, 309] width 1014 height 555
type input "*****"
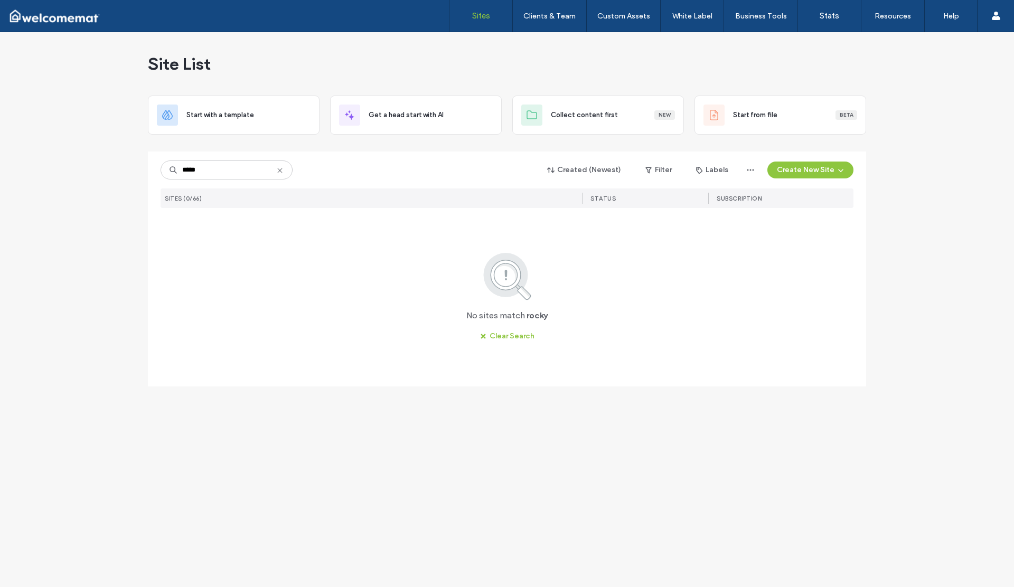
click at [279, 171] on icon at bounding box center [280, 170] width 8 height 8
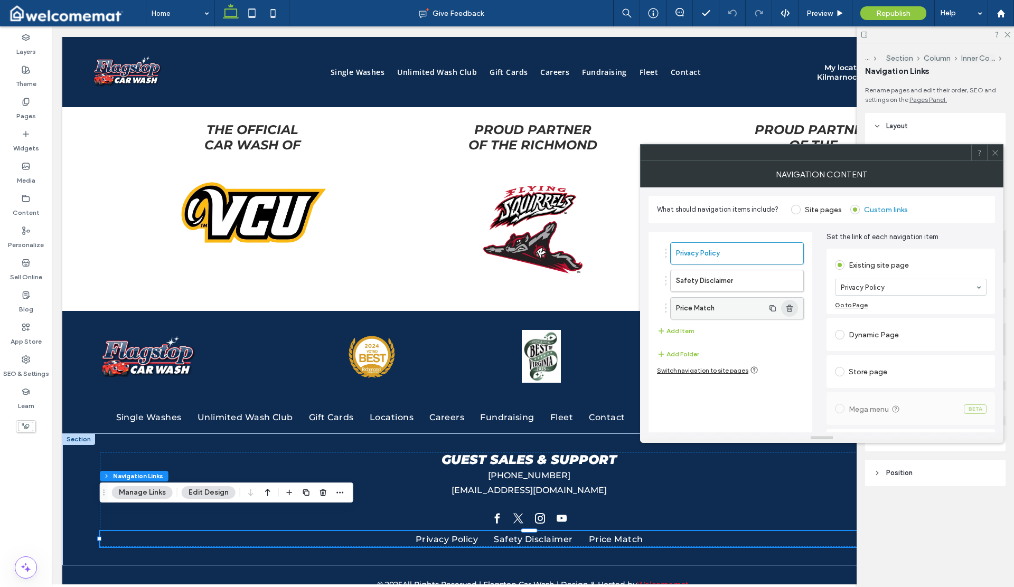
click at [787, 307] on use "button" at bounding box center [789, 308] width 6 height 7
click at [996, 150] on icon at bounding box center [995, 153] width 8 height 8
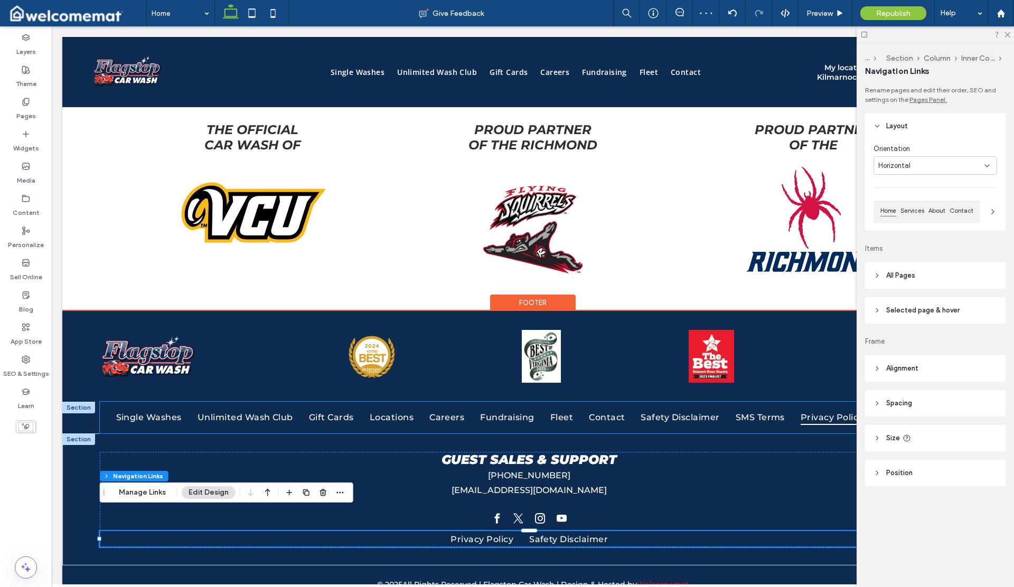
click at [795, 402] on link "Privacy Policy" at bounding box center [832, 418] width 79 height 32
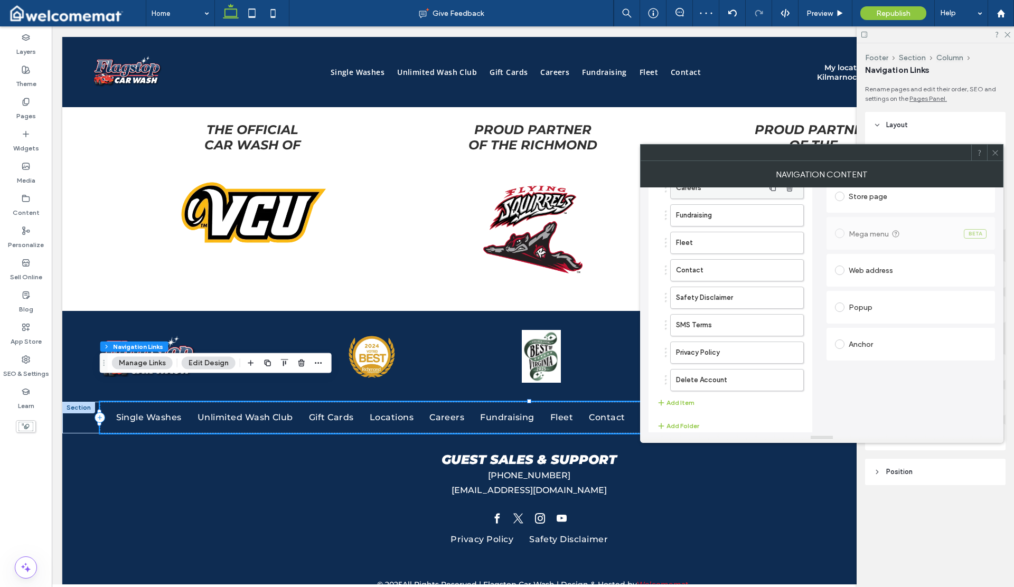
scroll to position [194, 0]
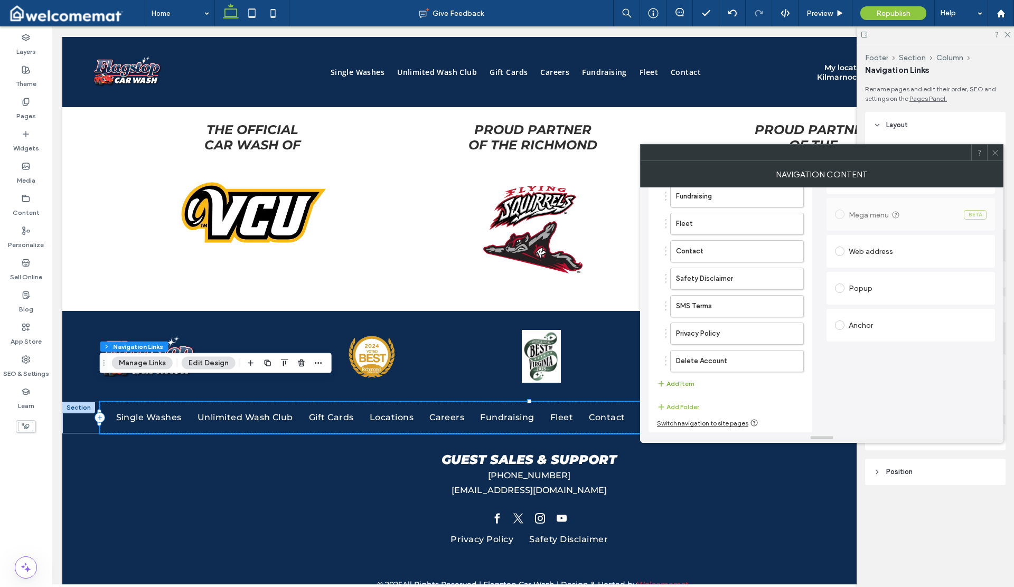
click at [687, 381] on button "Add Item" at bounding box center [675, 384] width 37 height 13
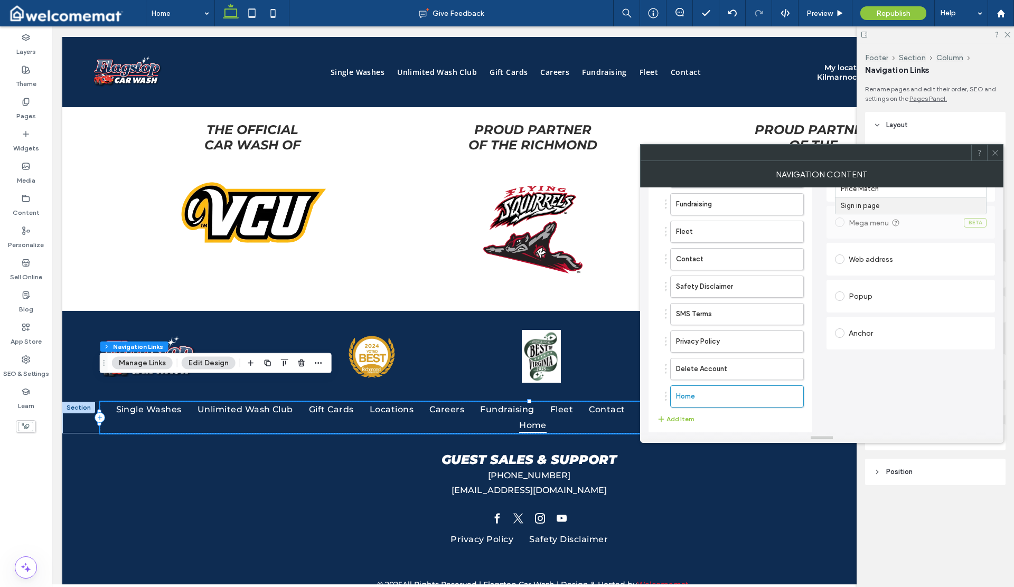
scroll to position [90, 0]
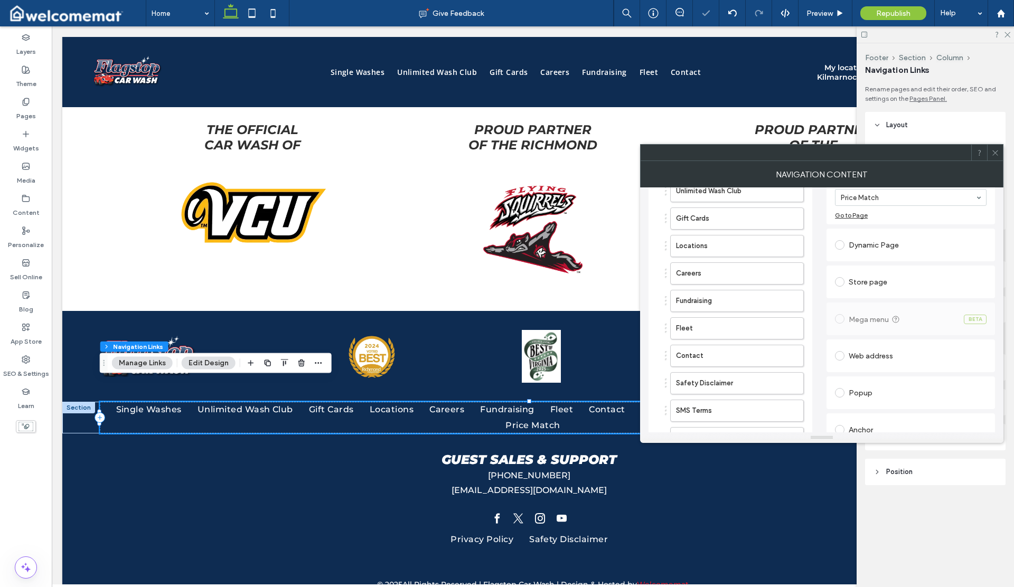
click at [992, 155] on use at bounding box center [994, 152] width 5 height 5
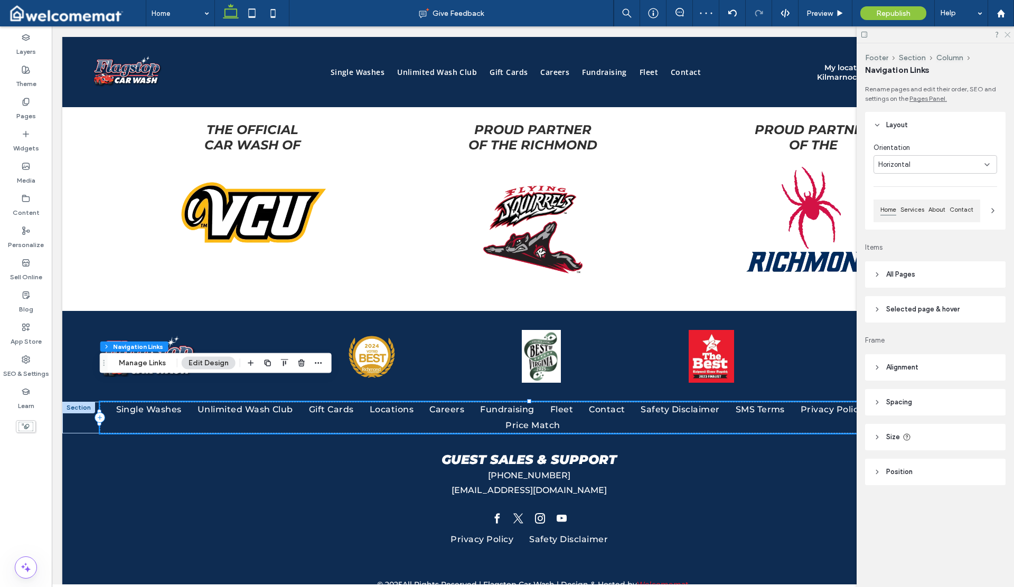
drag, startPoint x: 1008, startPoint y: 33, endPoint x: 956, endPoint y: 7, distance: 58.1
click at [1008, 33] on icon at bounding box center [1006, 34] width 7 height 7
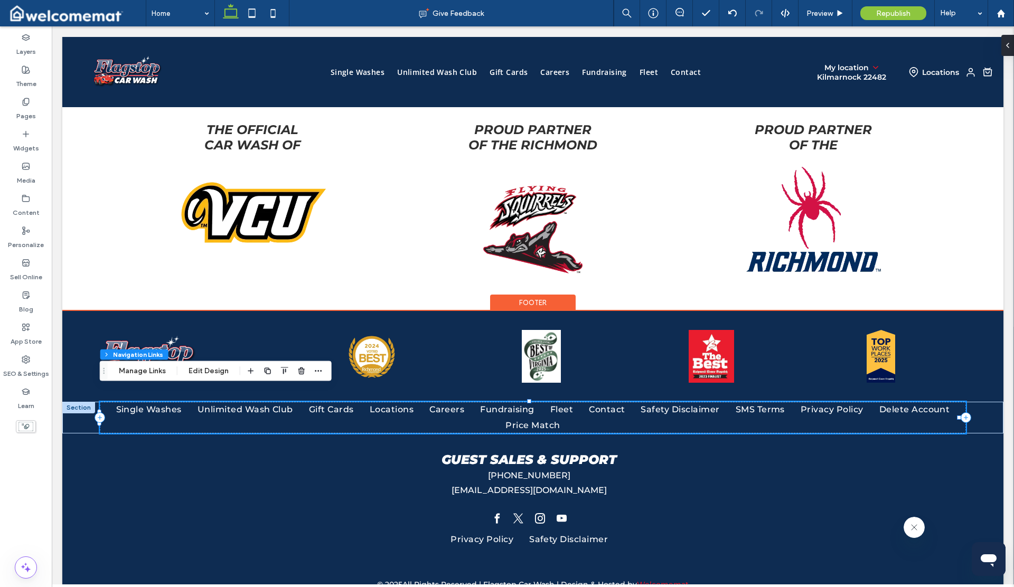
click at [602, 414] on ul "Single Washes Unlimited Wash Club Gift Cards Locations Careers Fundraising Flee…" at bounding box center [532, 418] width 865 height 32
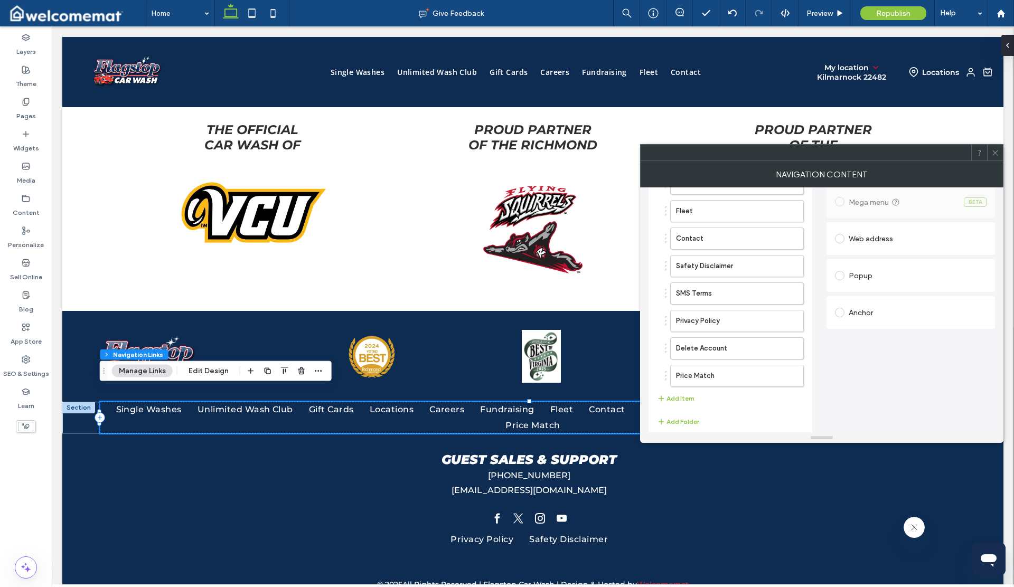
scroll to position [222, 0]
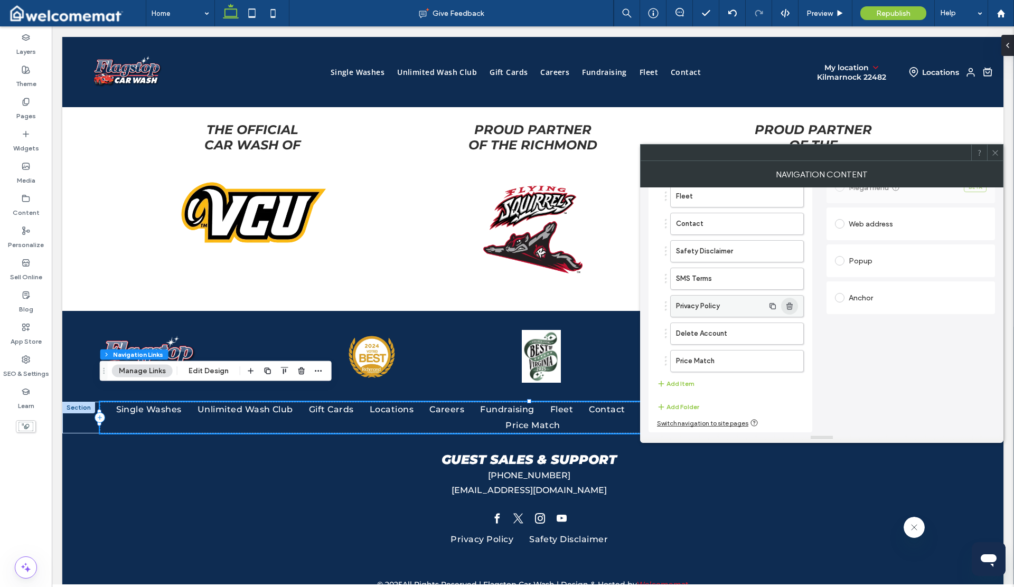
click at [790, 306] on use "button" at bounding box center [789, 306] width 6 height 7
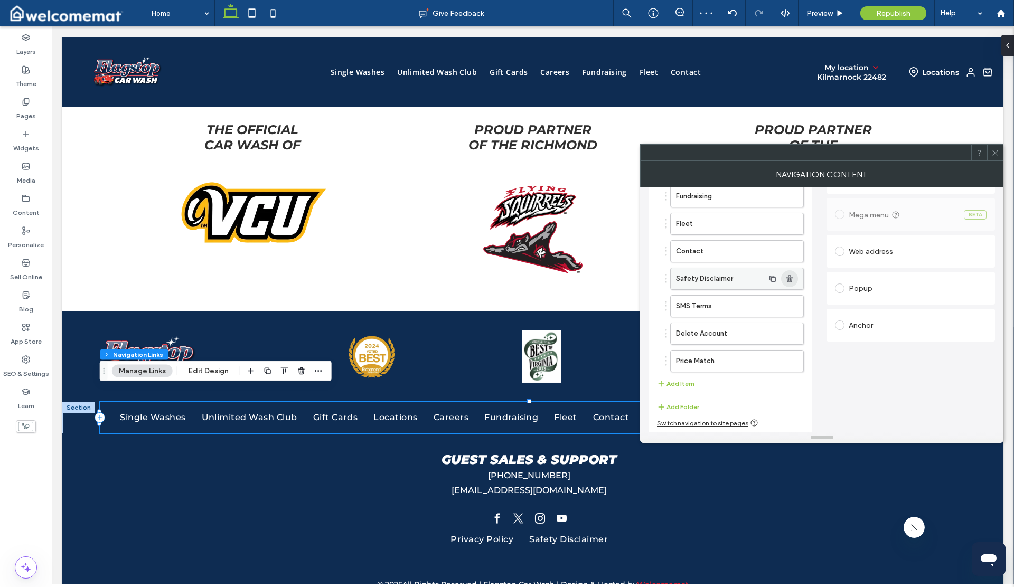
click at [791, 279] on icon "button" at bounding box center [789, 279] width 8 height 8
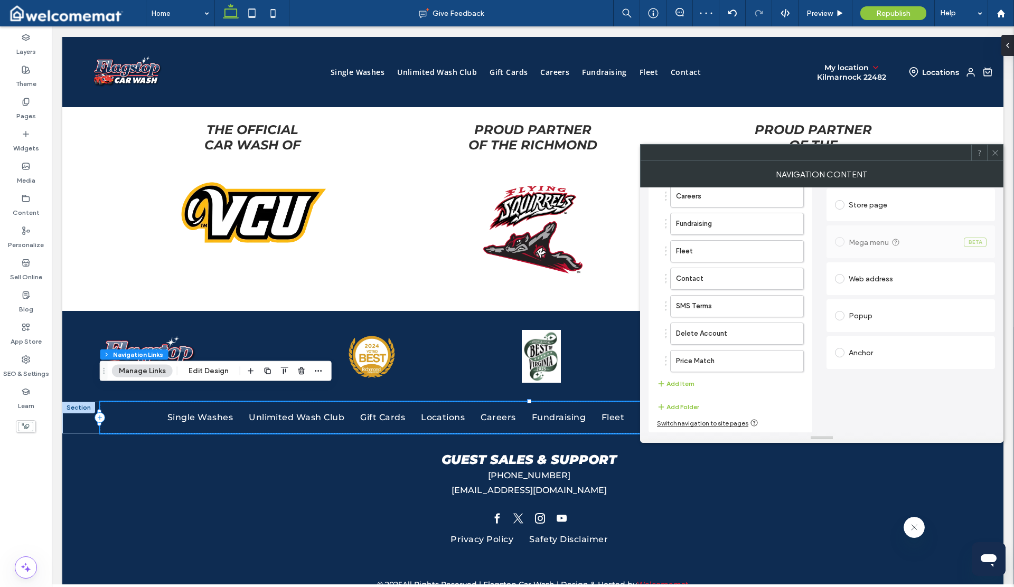
click at [992, 152] on icon at bounding box center [995, 153] width 8 height 8
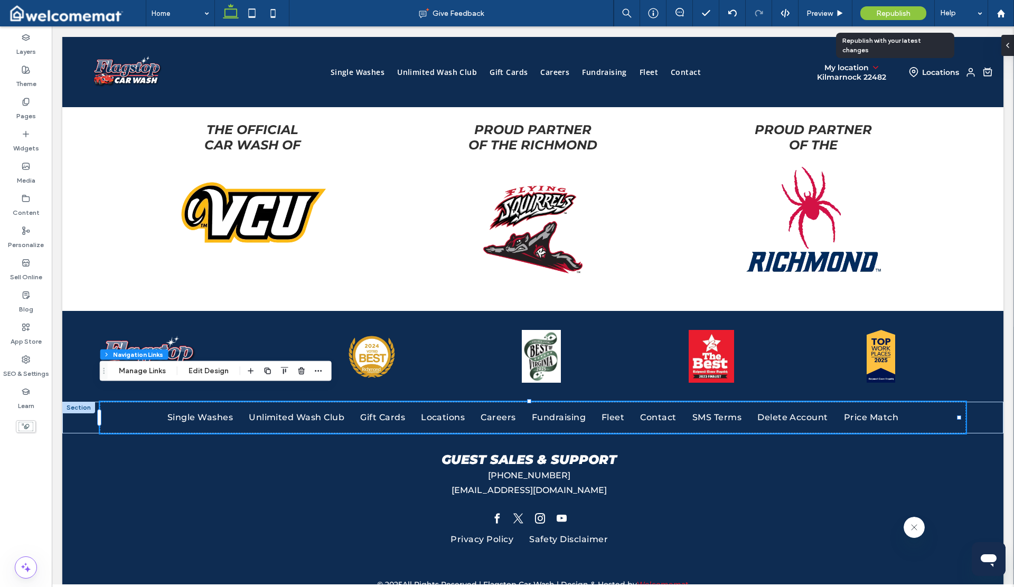
click at [891, 13] on span "Republish" at bounding box center [893, 13] width 34 height 9
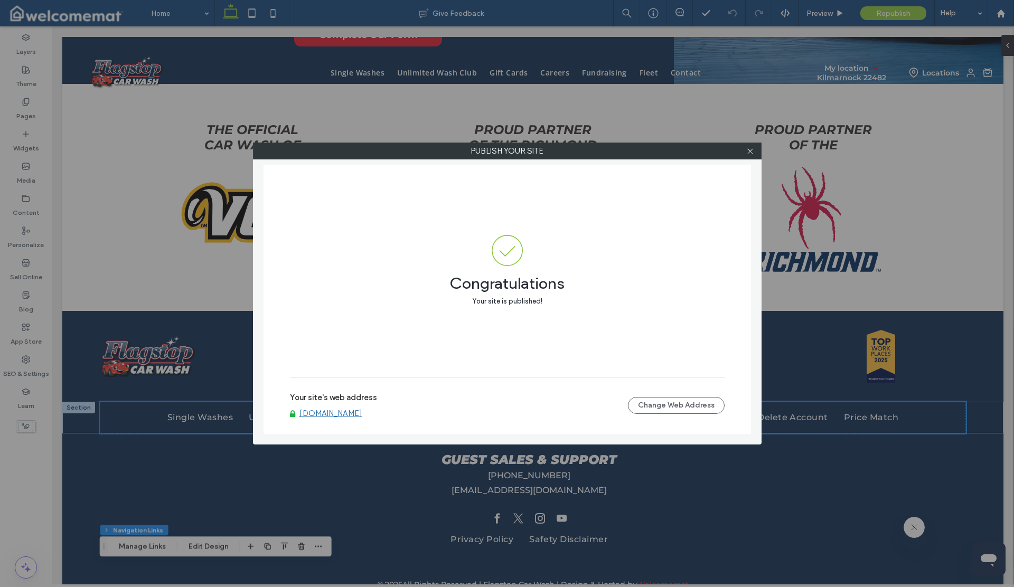
scroll to position [1272, 0]
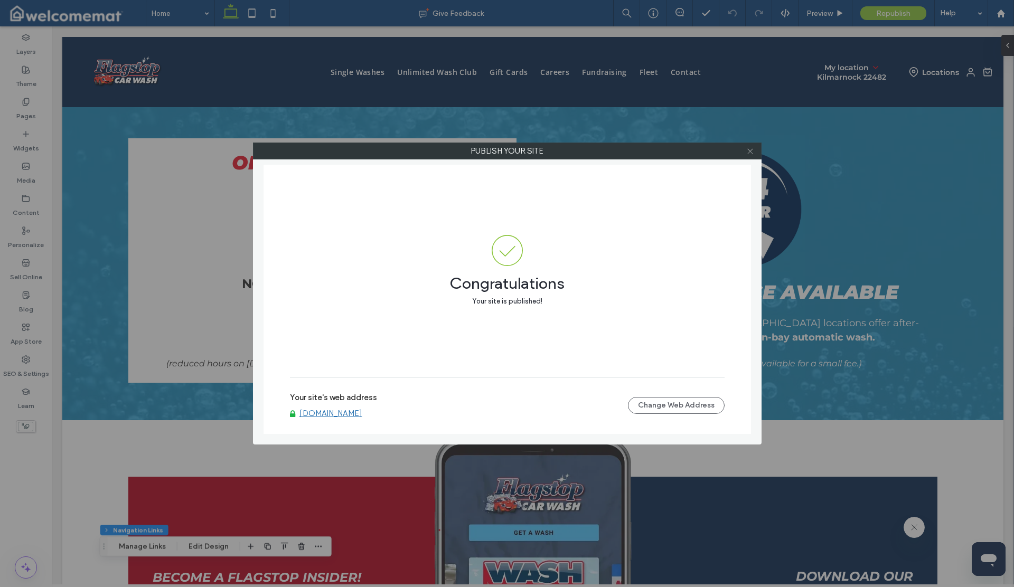
click at [750, 155] on span at bounding box center [750, 151] width 8 height 16
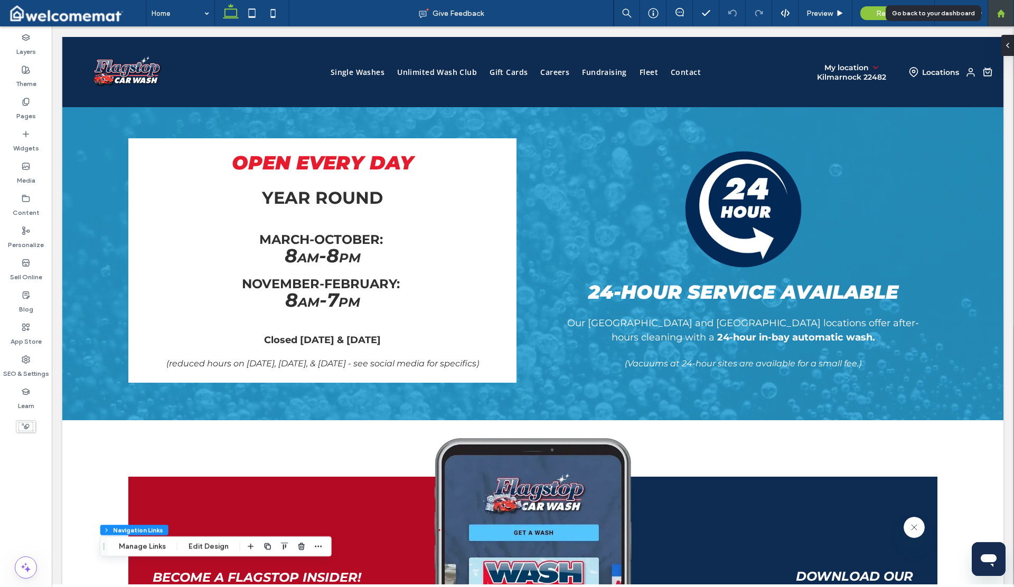
click at [997, 18] on div at bounding box center [1000, 13] width 26 height 26
